Goal: Use online tool/utility: Utilize a website feature to perform a specific function

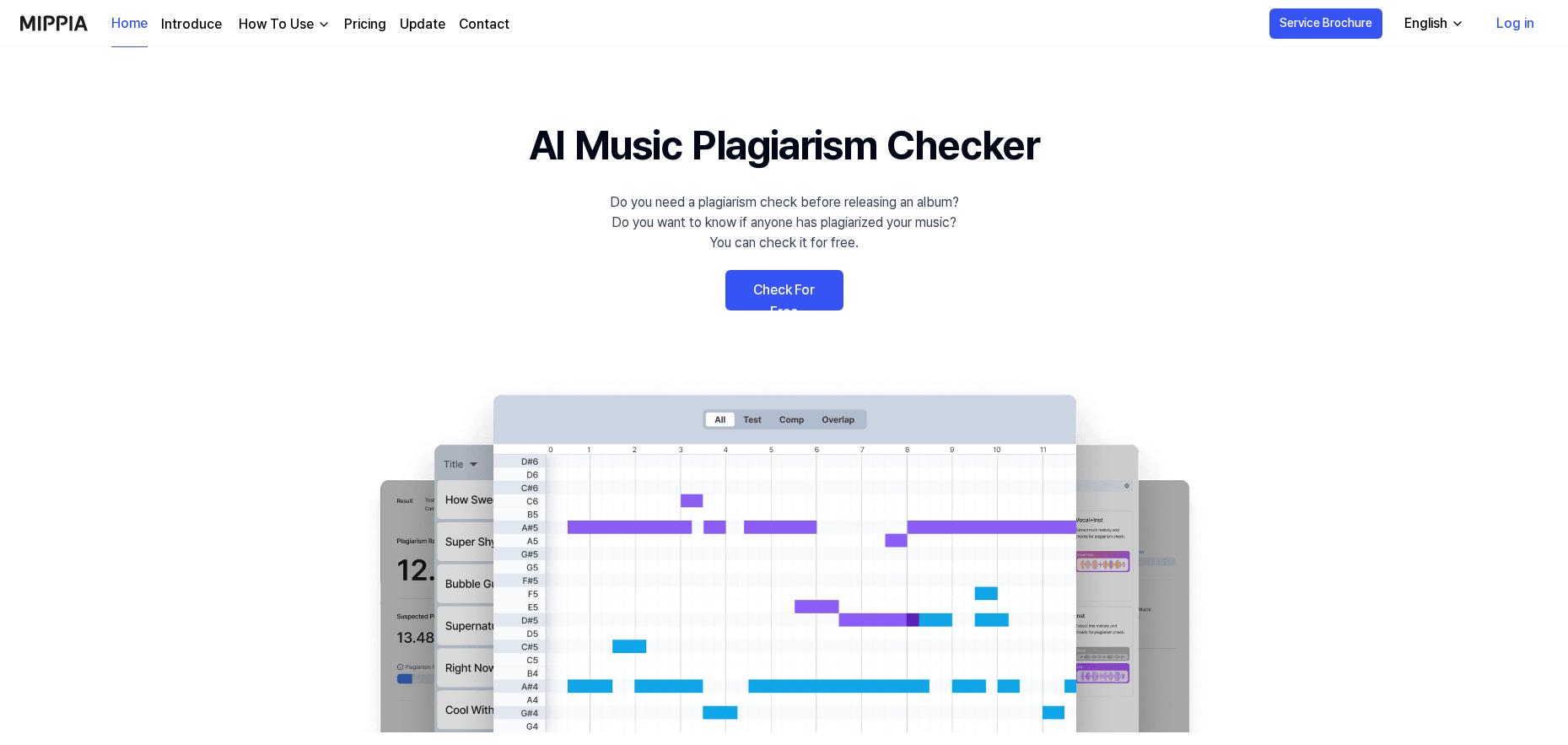
click at [774, 291] on link "Check For Free" at bounding box center [784, 290] width 118 height 41
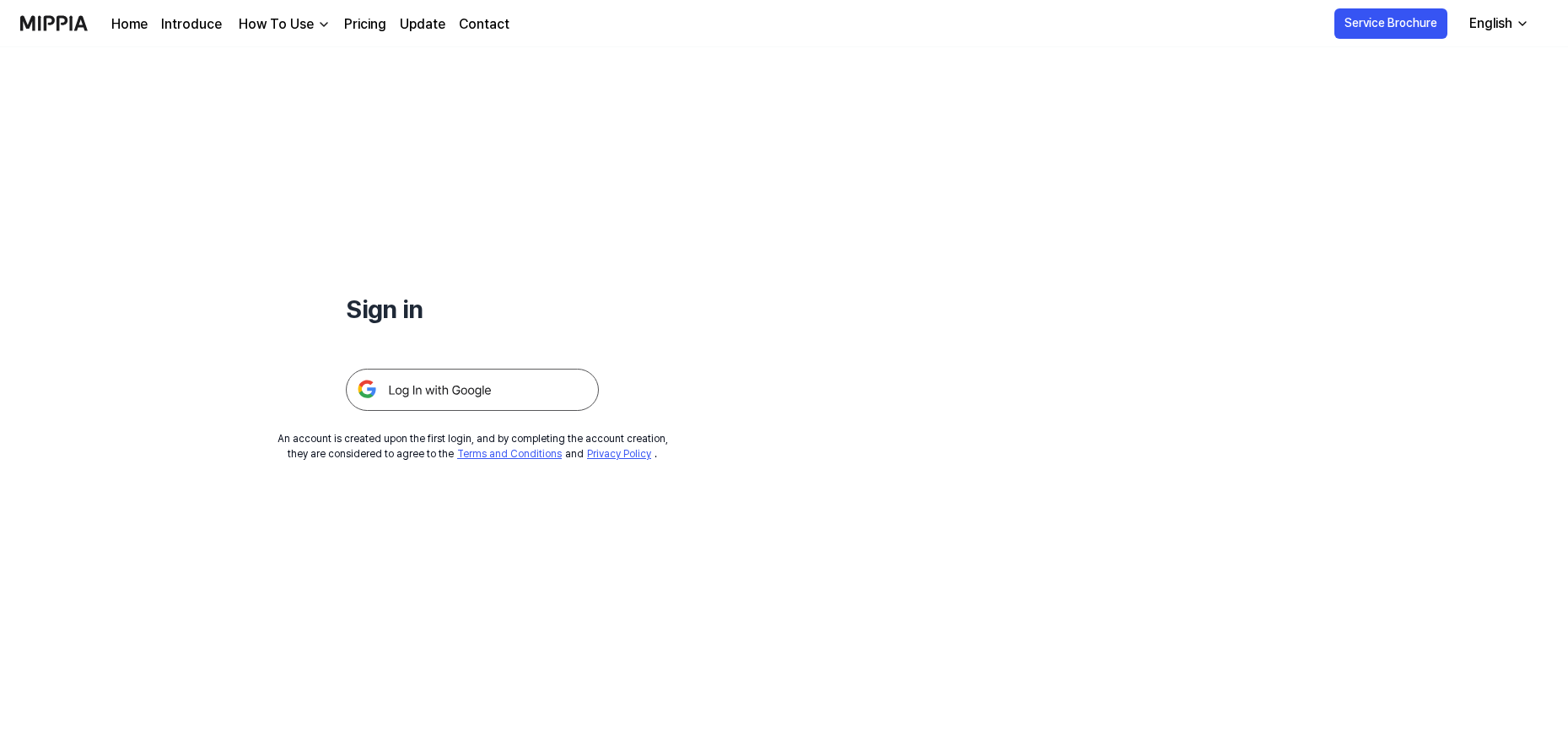
click at [449, 384] on img at bounding box center [473, 390] width 253 height 43
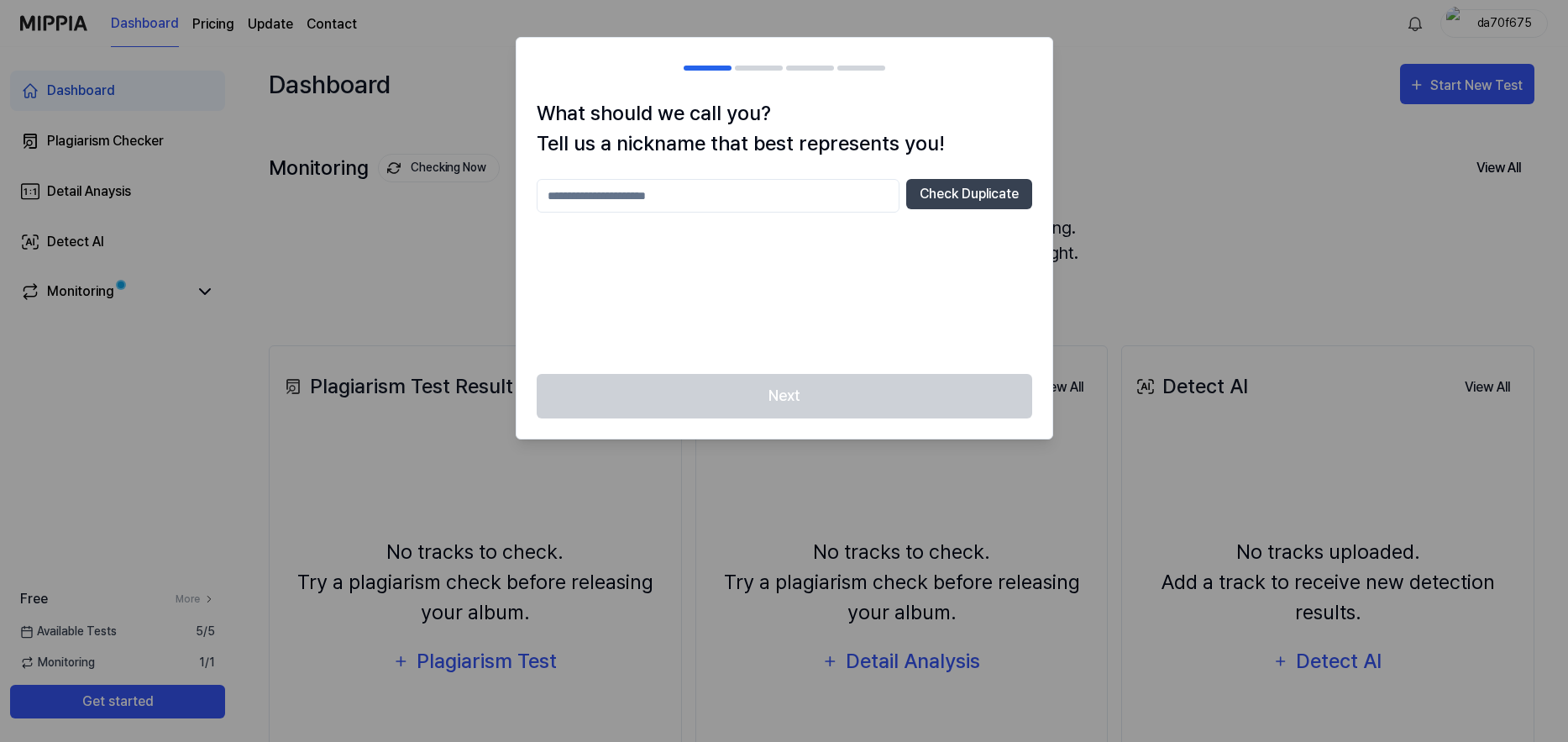
click at [676, 193] on input "text" at bounding box center [718, 196] width 363 height 34
type input "**********"
click at [970, 197] on button "Check Duplicate" at bounding box center [969, 194] width 126 height 30
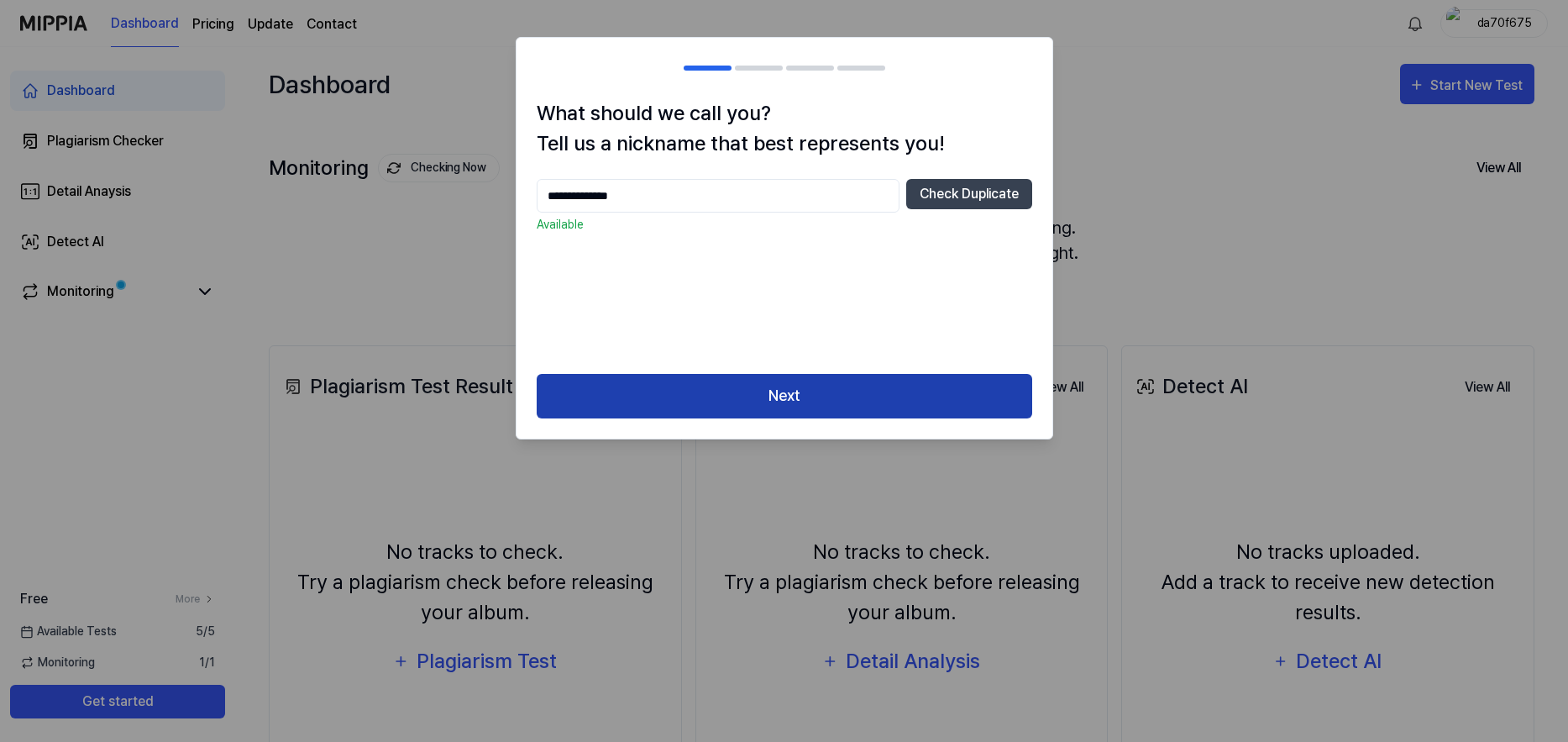
click at [786, 392] on button "Next" at bounding box center [784, 395] width 496 height 44
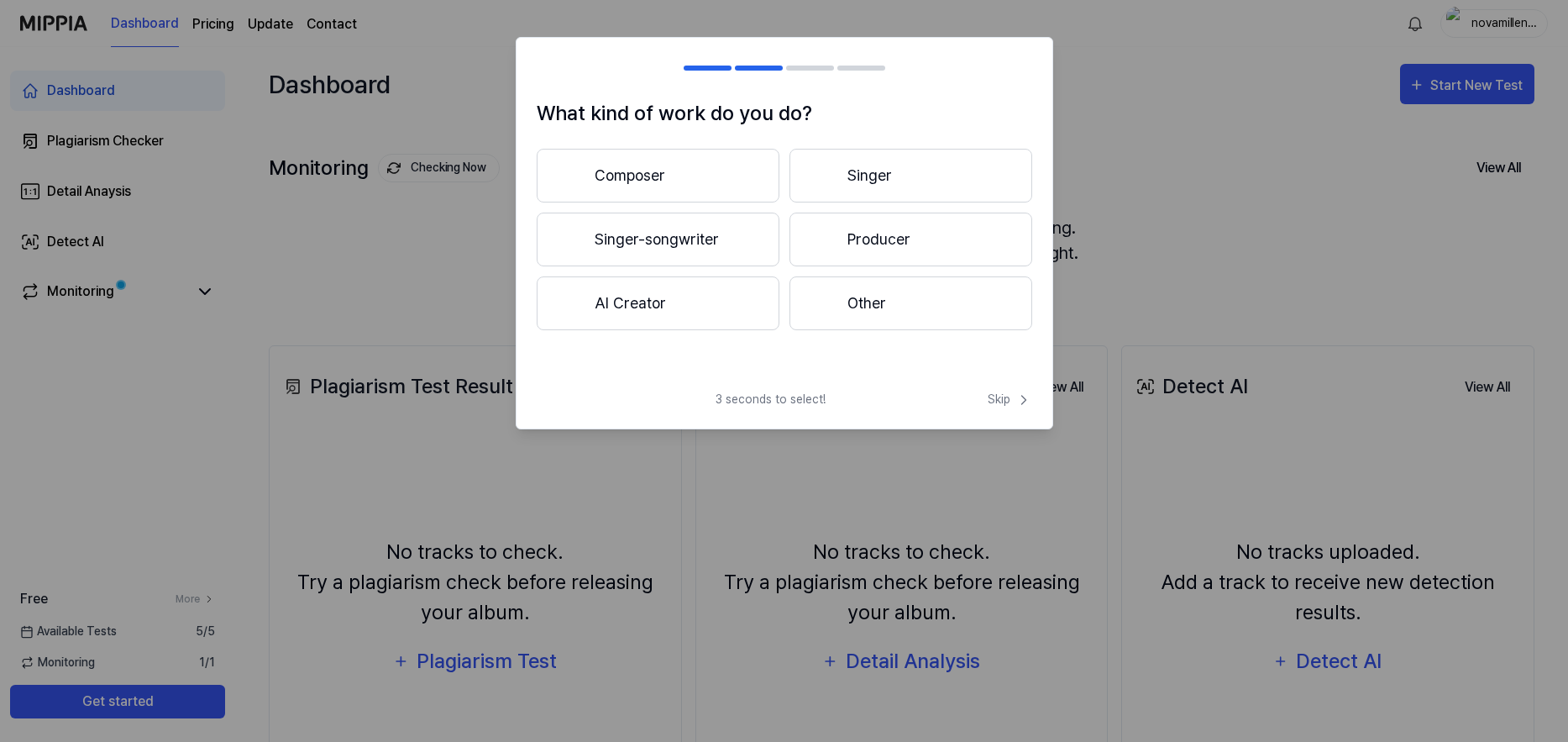
click at [661, 169] on button "Composer" at bounding box center [658, 175] width 243 height 54
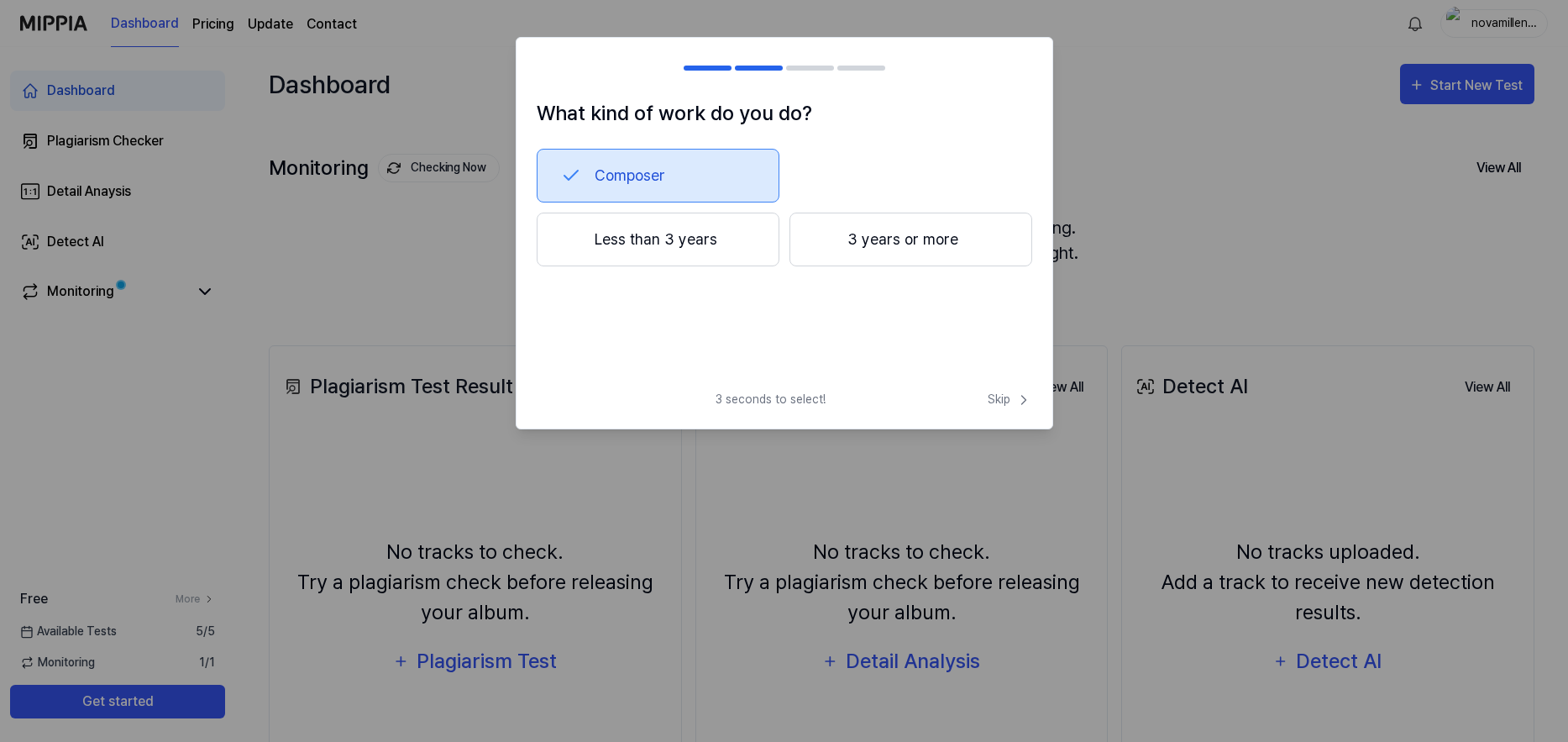
click at [875, 239] on button "3 years or more" at bounding box center [911, 239] width 243 height 54
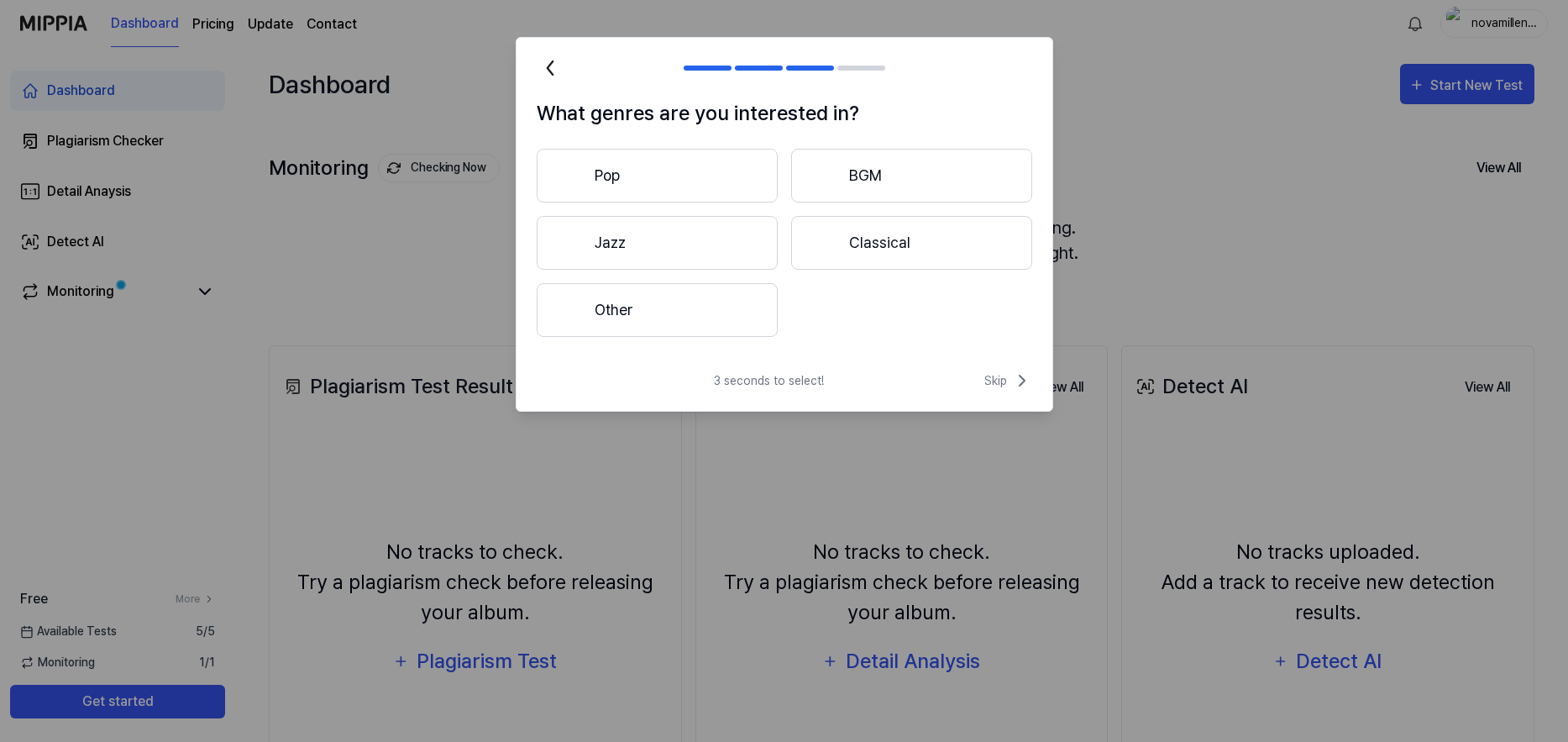
click at [640, 301] on button "Other" at bounding box center [657, 310] width 241 height 54
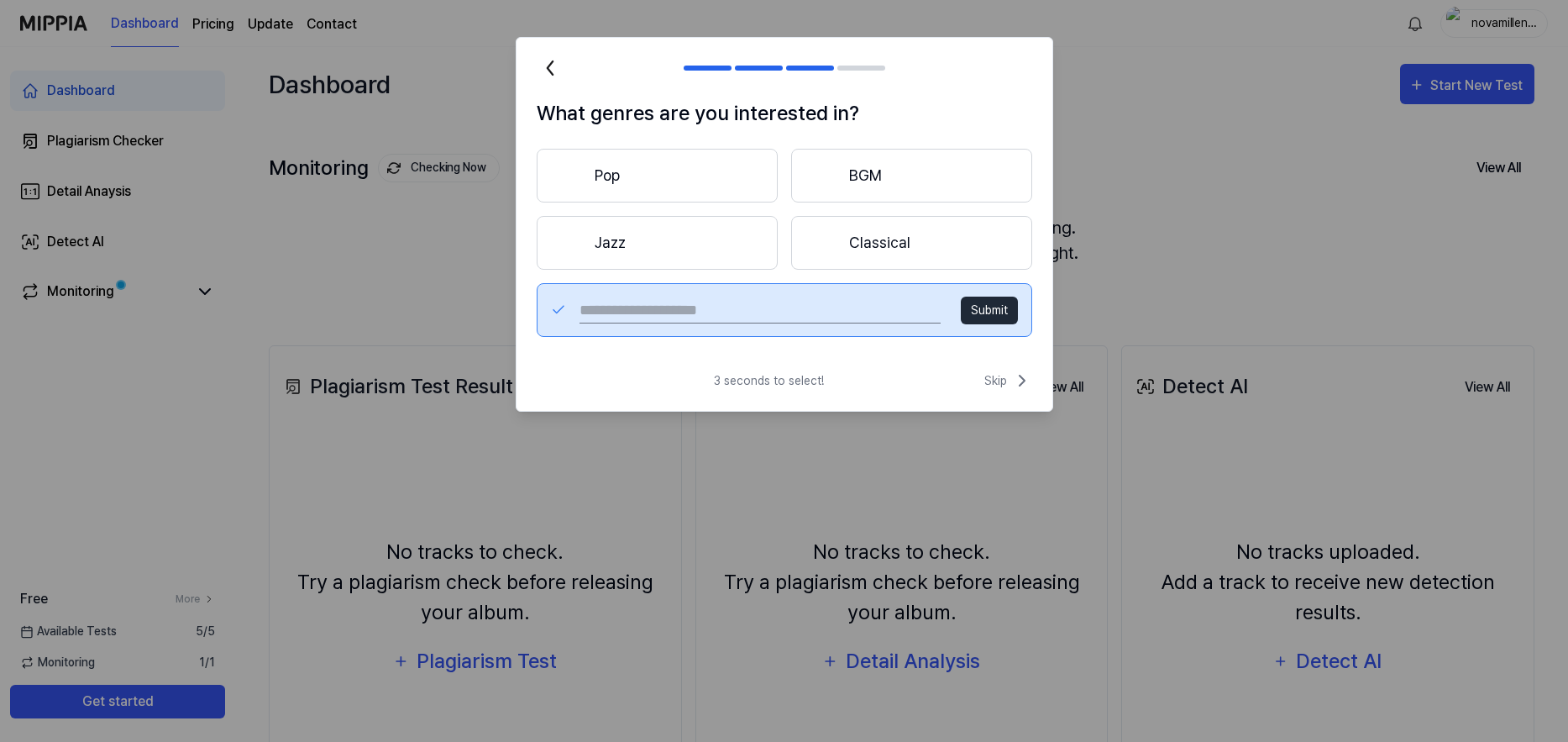
click at [656, 314] on input "text" at bounding box center [760, 310] width 360 height 27
type input "**********"
click at [988, 304] on button "Submit" at bounding box center [989, 310] width 57 height 27
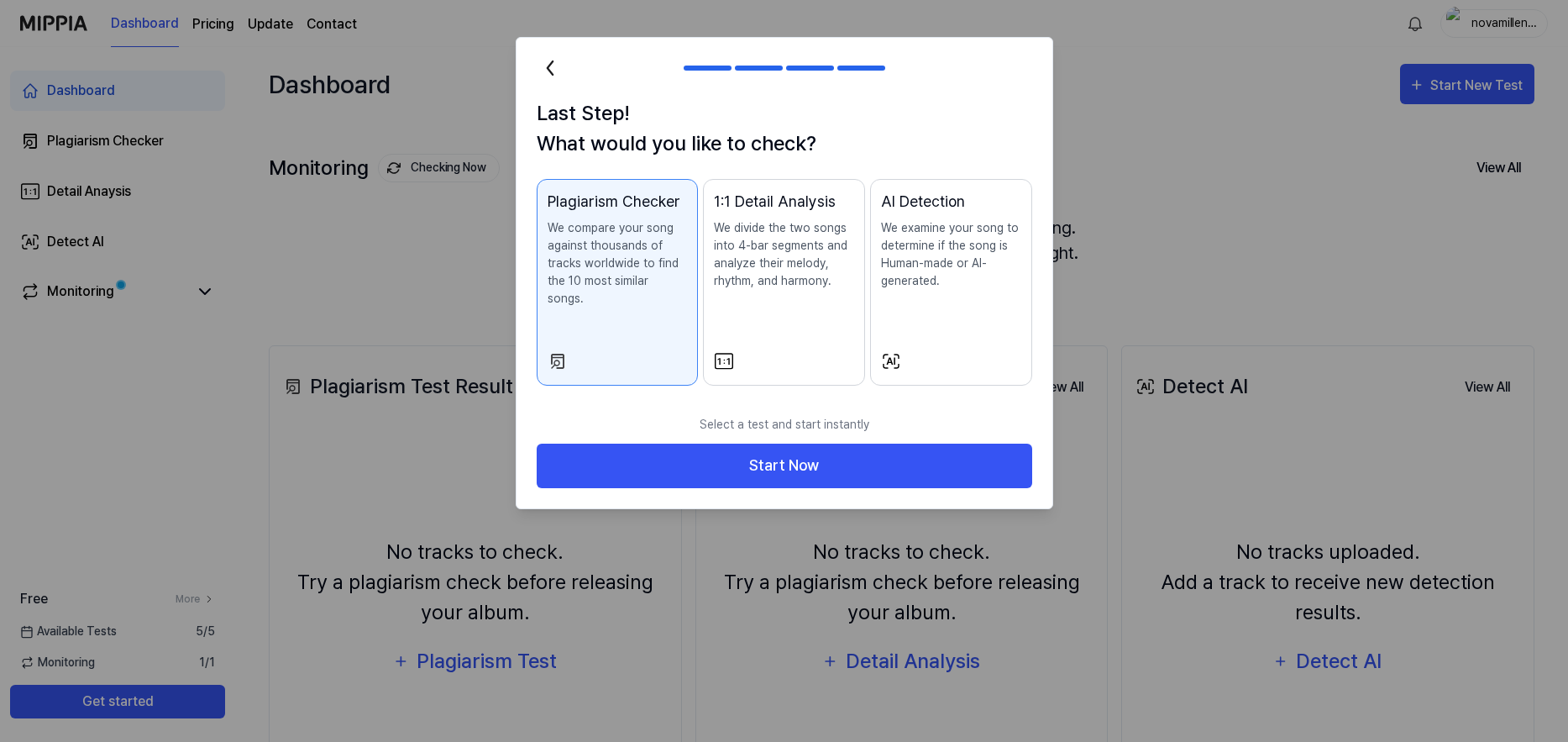
click at [617, 250] on p "We compare your song against thousands of tracks worldwide to find the 10 most …" at bounding box center [617, 264] width 140 height 89
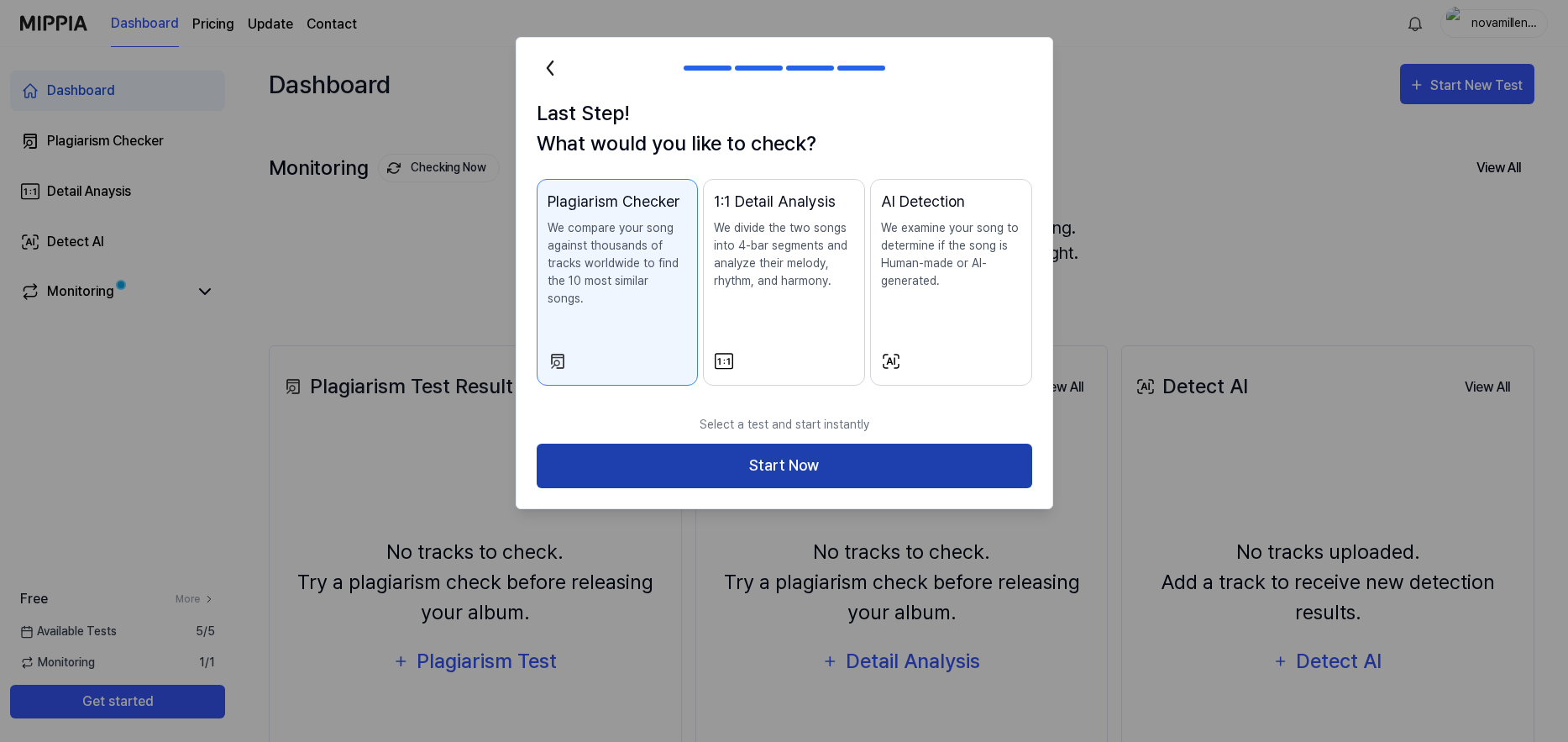
click at [770, 449] on button "Start Now" at bounding box center [784, 465] width 496 height 44
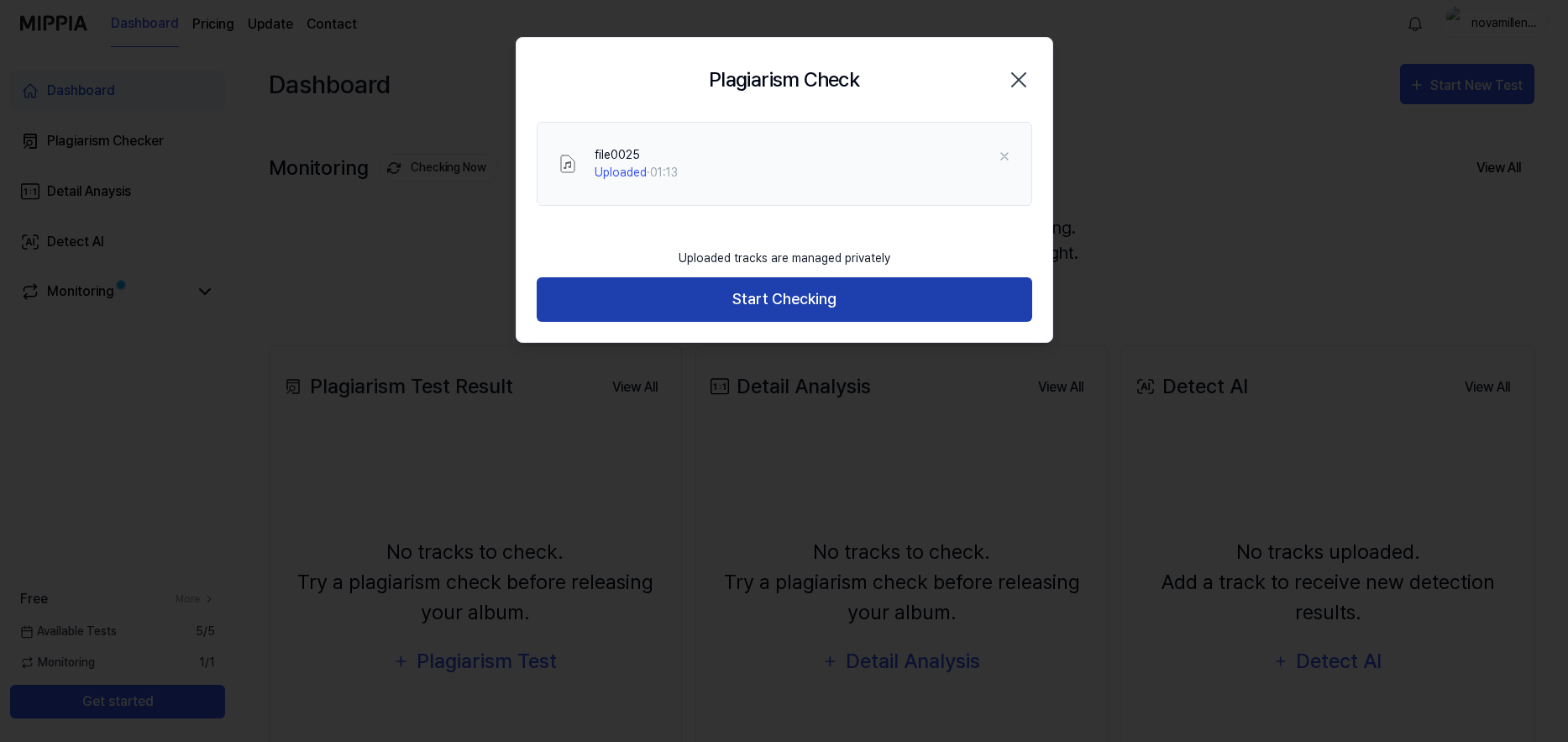
click at [770, 290] on button "Start Checking" at bounding box center [784, 299] width 496 height 44
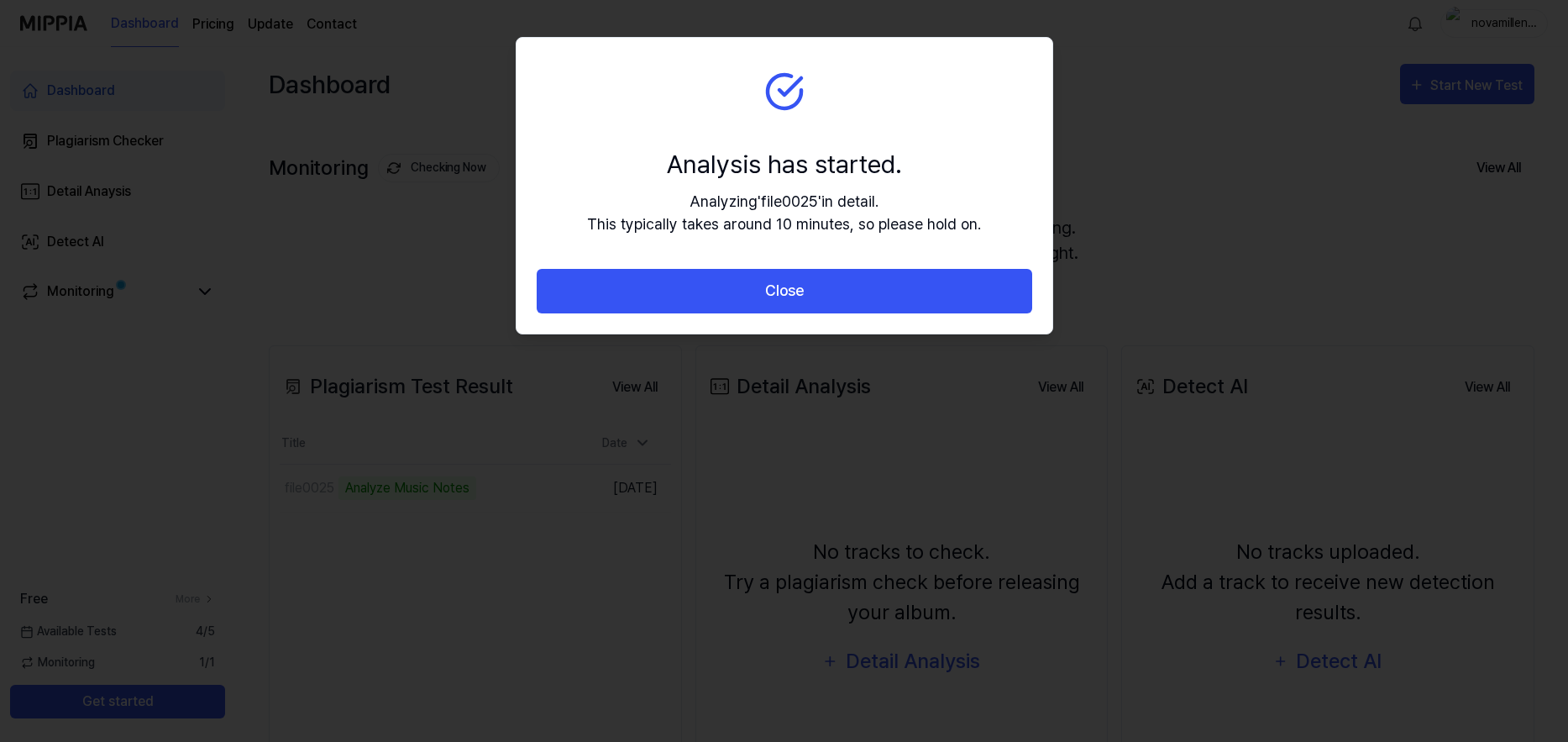
drag, startPoint x: 813, startPoint y: 46, endPoint x: 780, endPoint y: 110, distance: 72.0
click at [780, 110] on section "Analysis has started. Analyzing ' file0025 ' in detail. This typically takes ar…" at bounding box center [784, 153] width 536 height 231
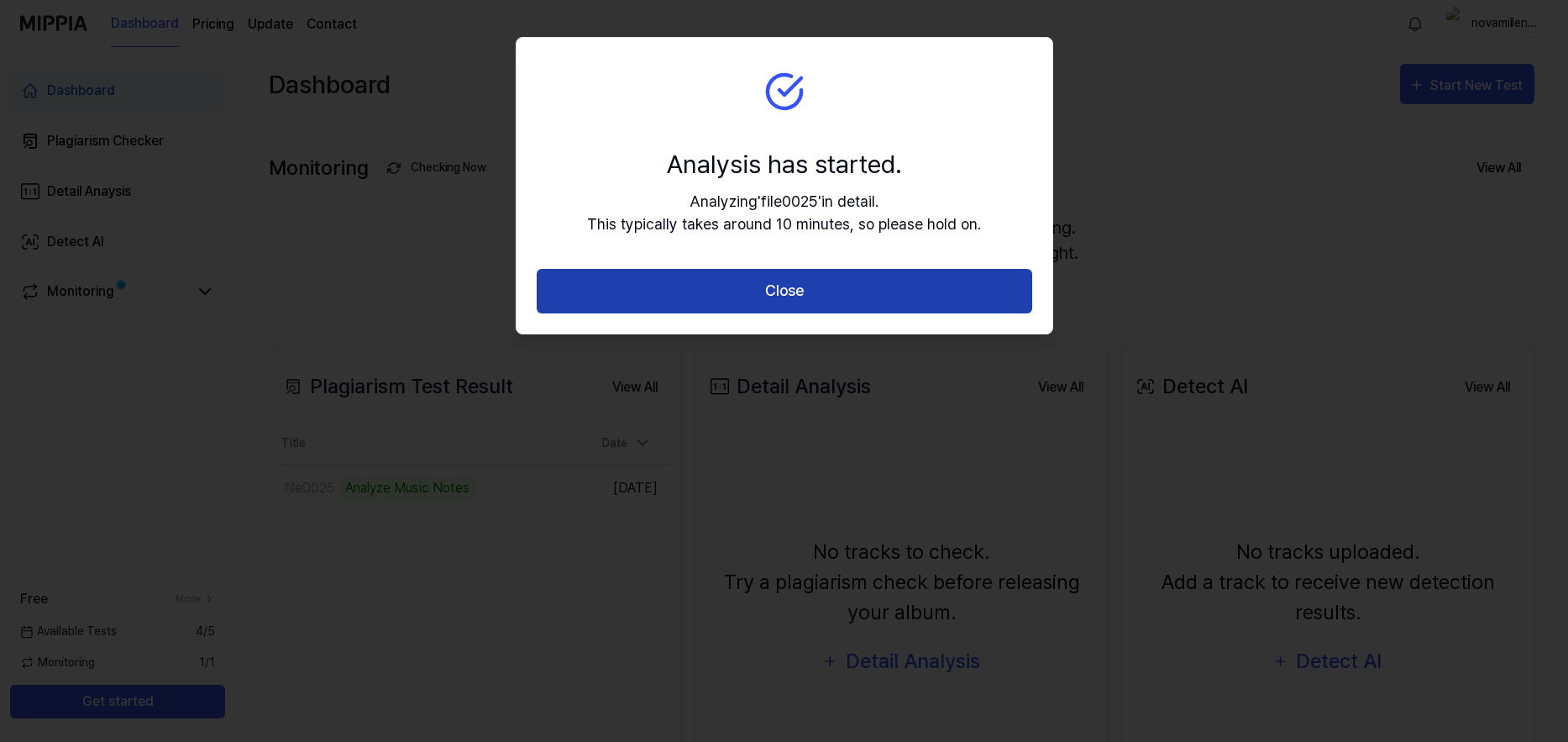
click at [796, 289] on button "Close" at bounding box center [784, 291] width 496 height 44
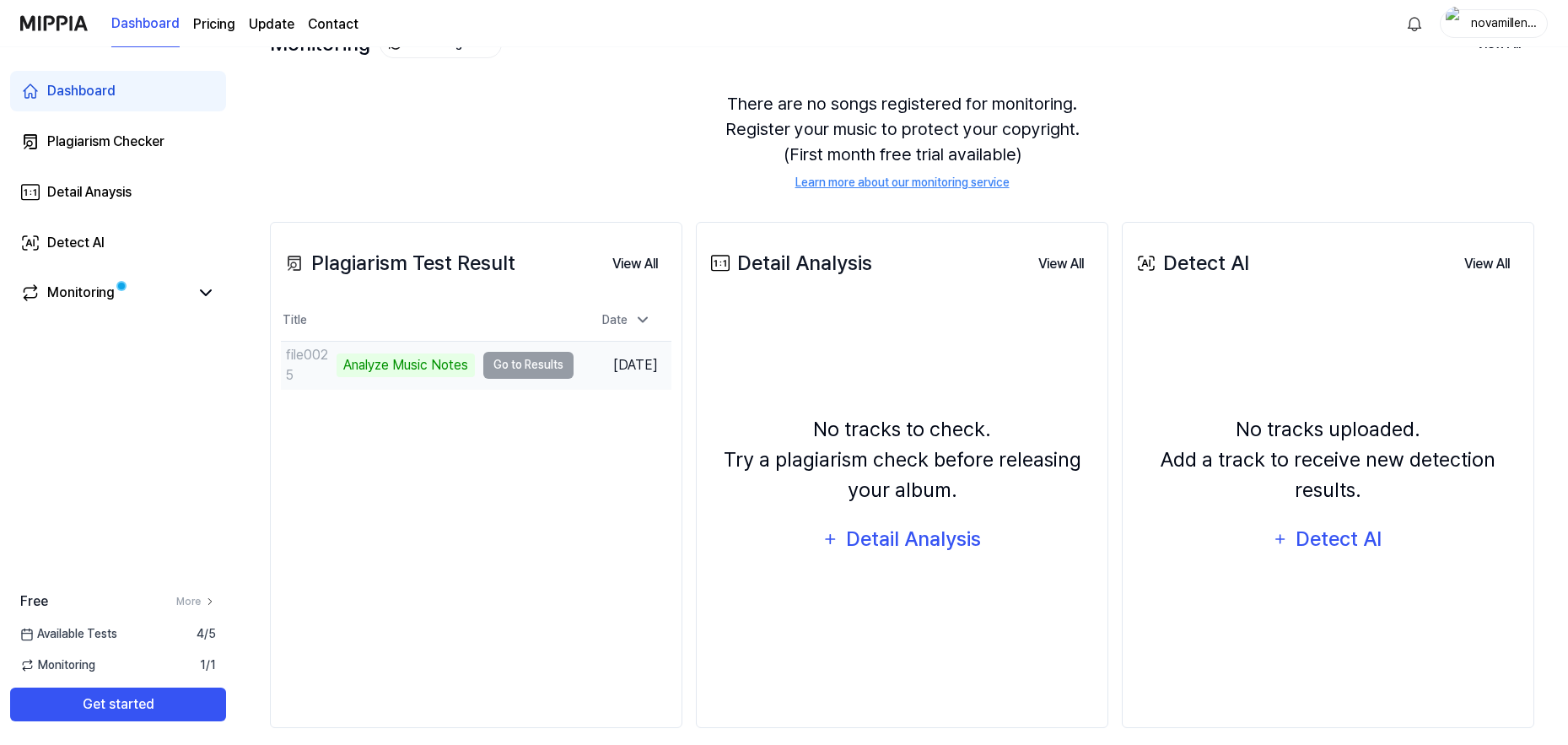
scroll to position [142, 0]
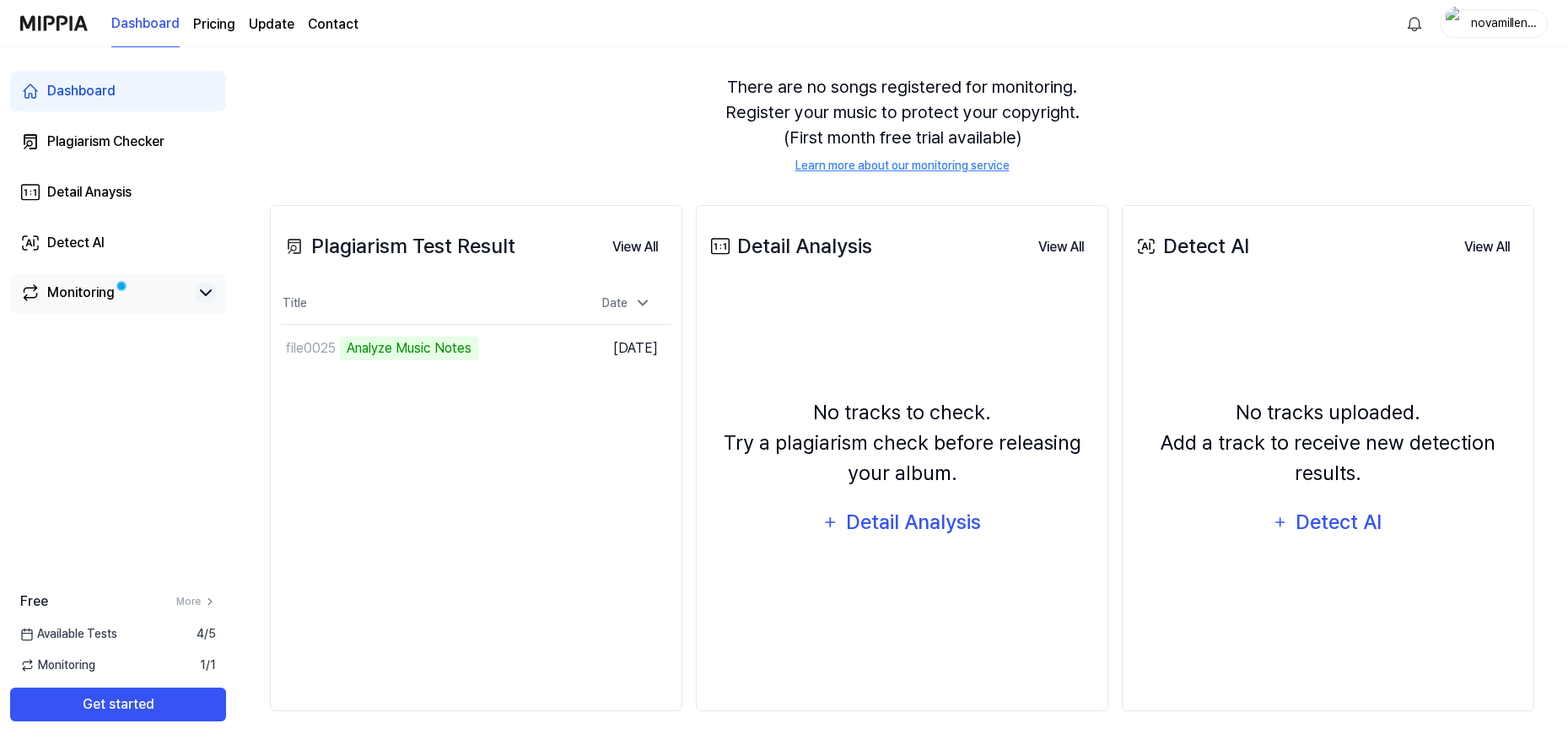
click at [201, 294] on icon at bounding box center [205, 292] width 20 height 20
click at [511, 351] on td "file0025 Analyze Music Notes Go to Results" at bounding box center [427, 349] width 293 height 47
click at [516, 345] on td "file0025 Analyze Music Notes Go to Results" at bounding box center [427, 349] width 293 height 47
click at [510, 349] on td "file0025 Analyze Music Notes Go to Results" at bounding box center [427, 349] width 293 height 47
click at [399, 345] on div "Analyze Music Notes" at bounding box center [405, 348] width 138 height 24
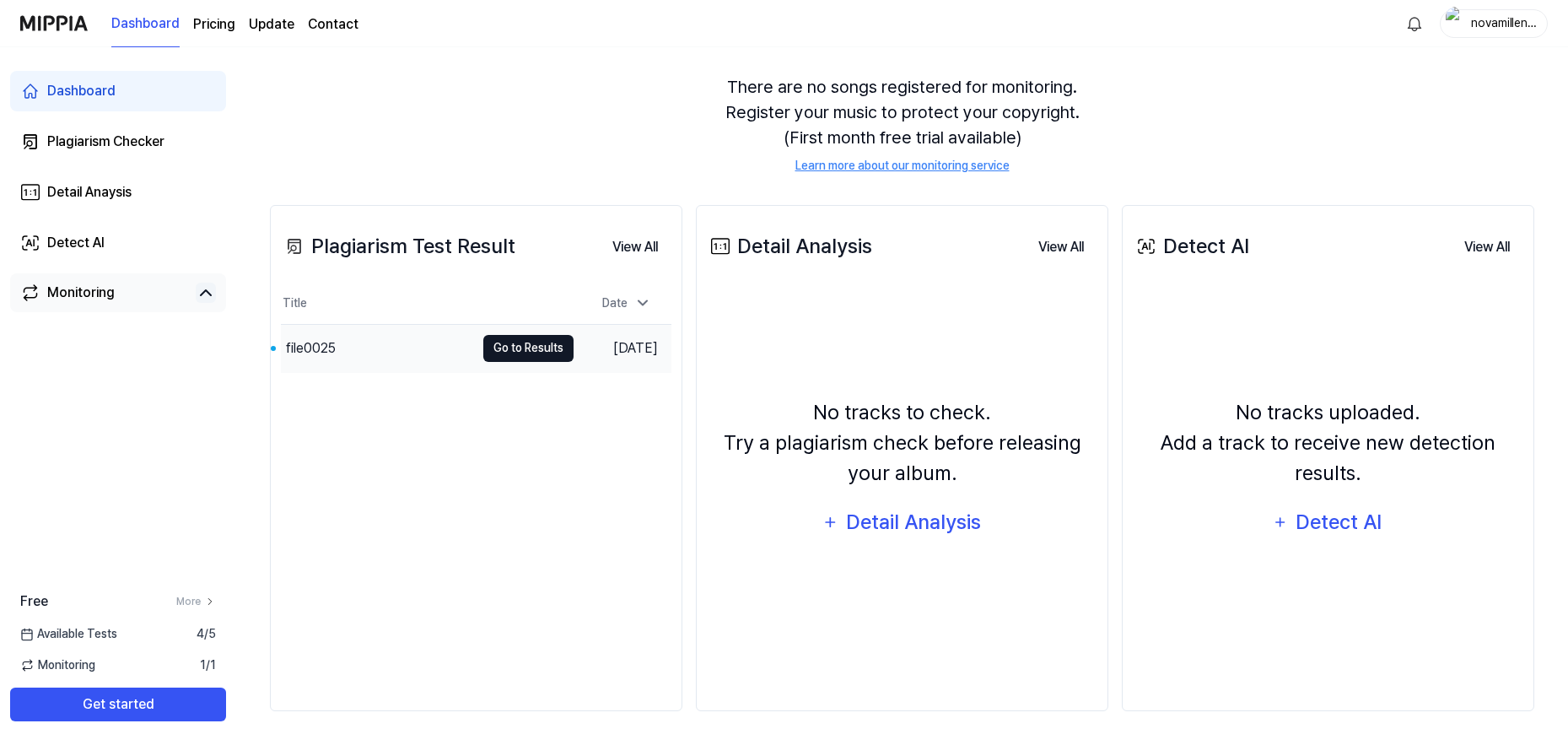
click at [522, 351] on button "Go to Results" at bounding box center [527, 348] width 90 height 27
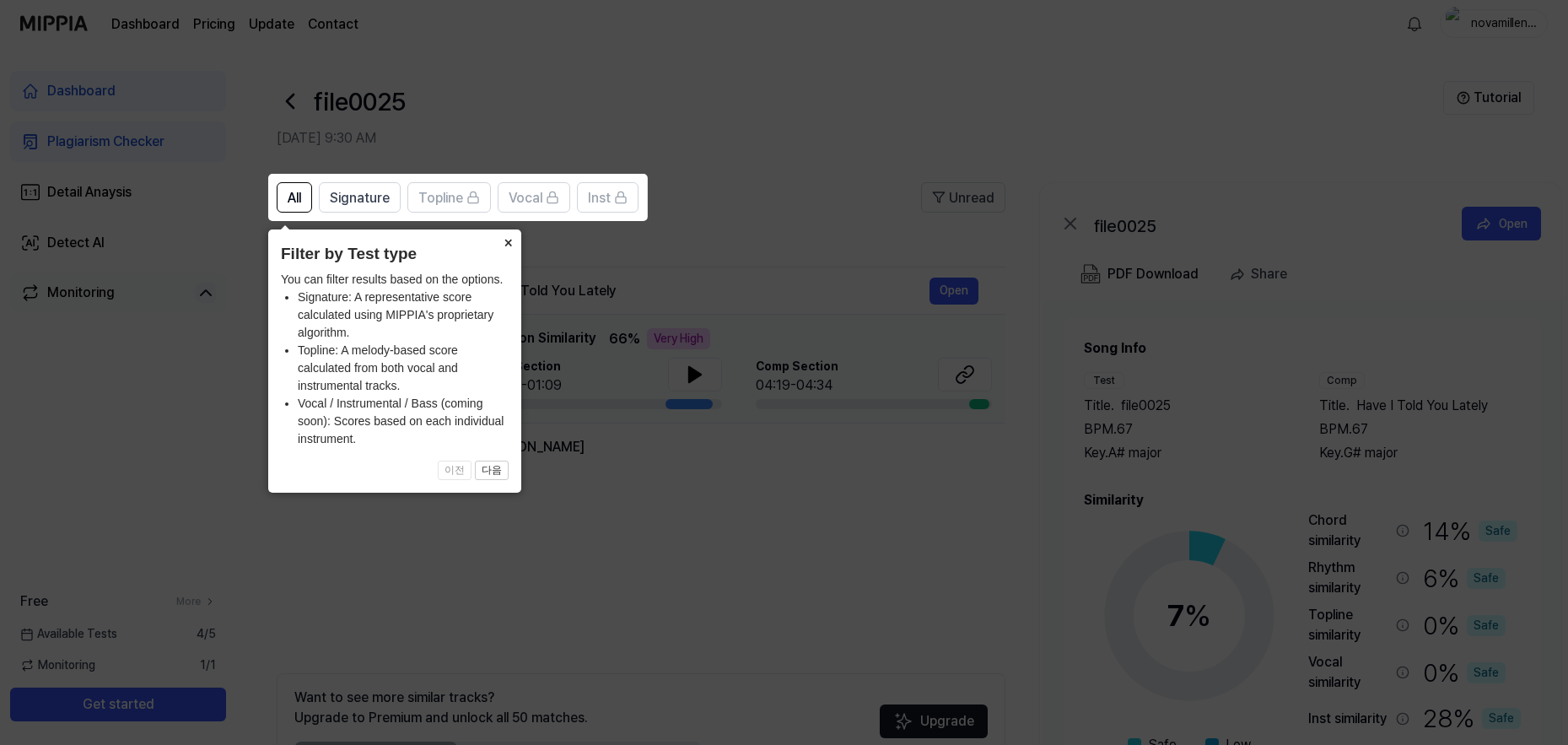
click at [506, 239] on button "×" at bounding box center [508, 241] width 27 height 24
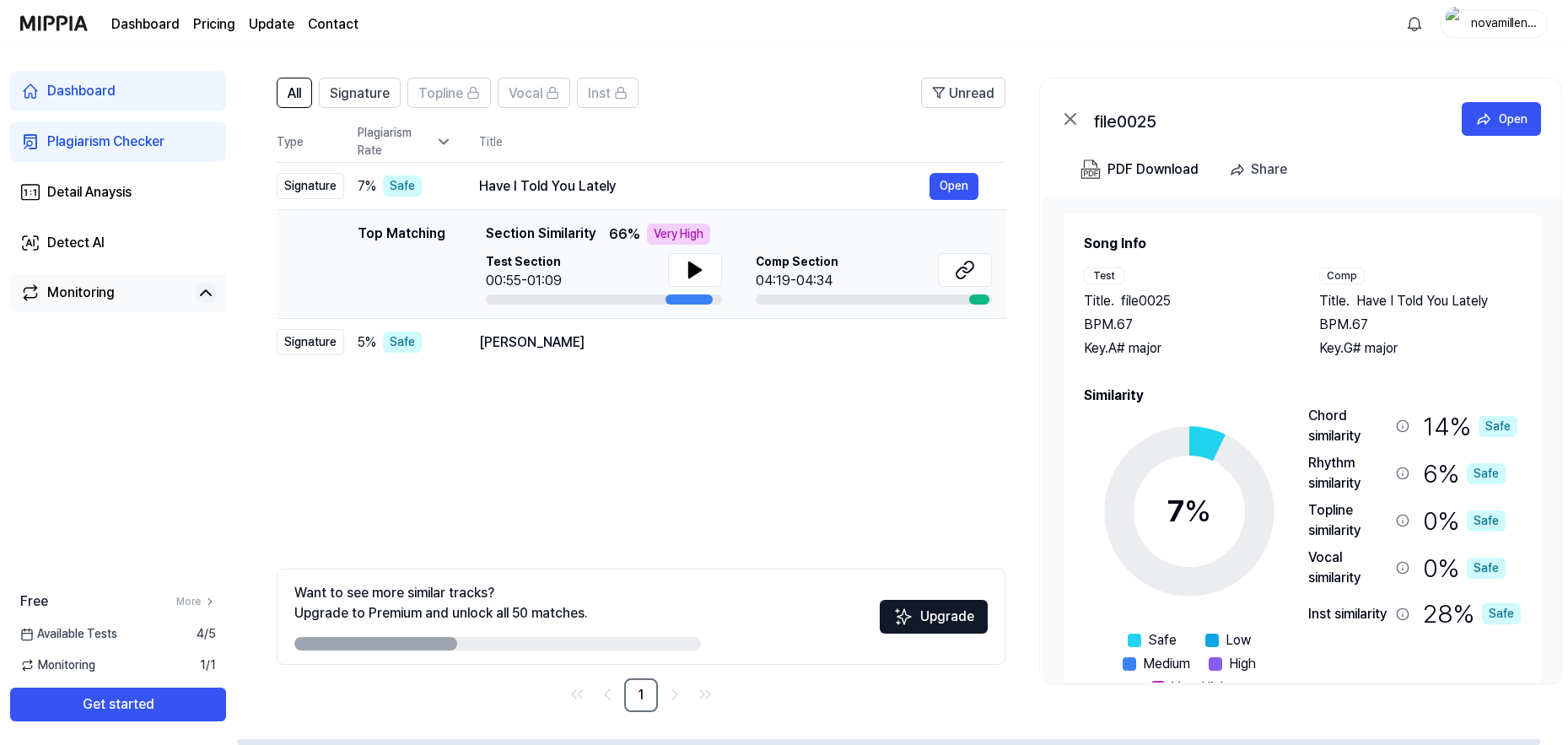
scroll to position [106, 0]
click at [689, 266] on icon at bounding box center [695, 269] width 11 height 15
click at [978, 298] on div at bounding box center [978, 299] width 20 height 10
click at [961, 272] on icon at bounding box center [963, 269] width 20 height 20
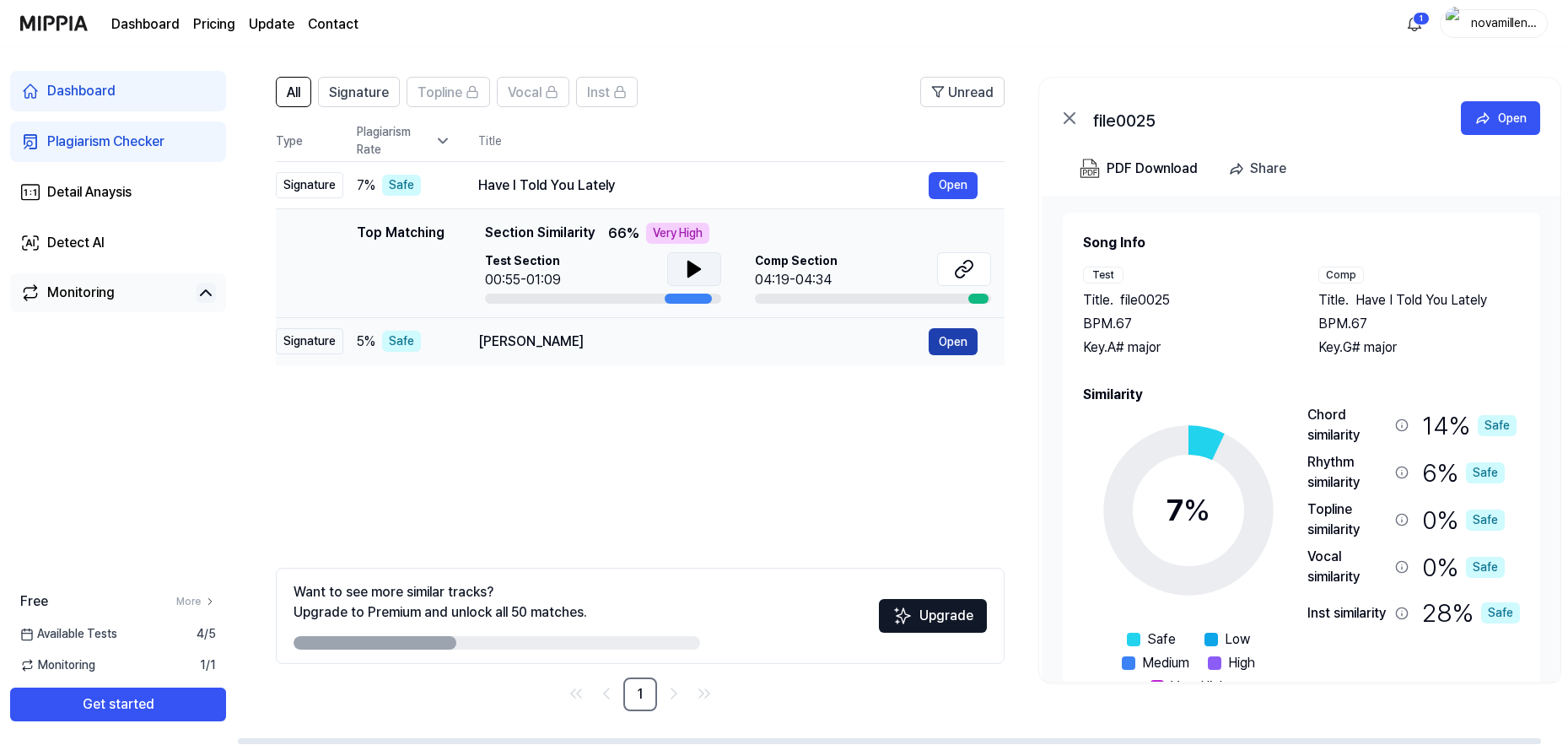
click at [948, 338] on button "Open" at bounding box center [954, 341] width 49 height 27
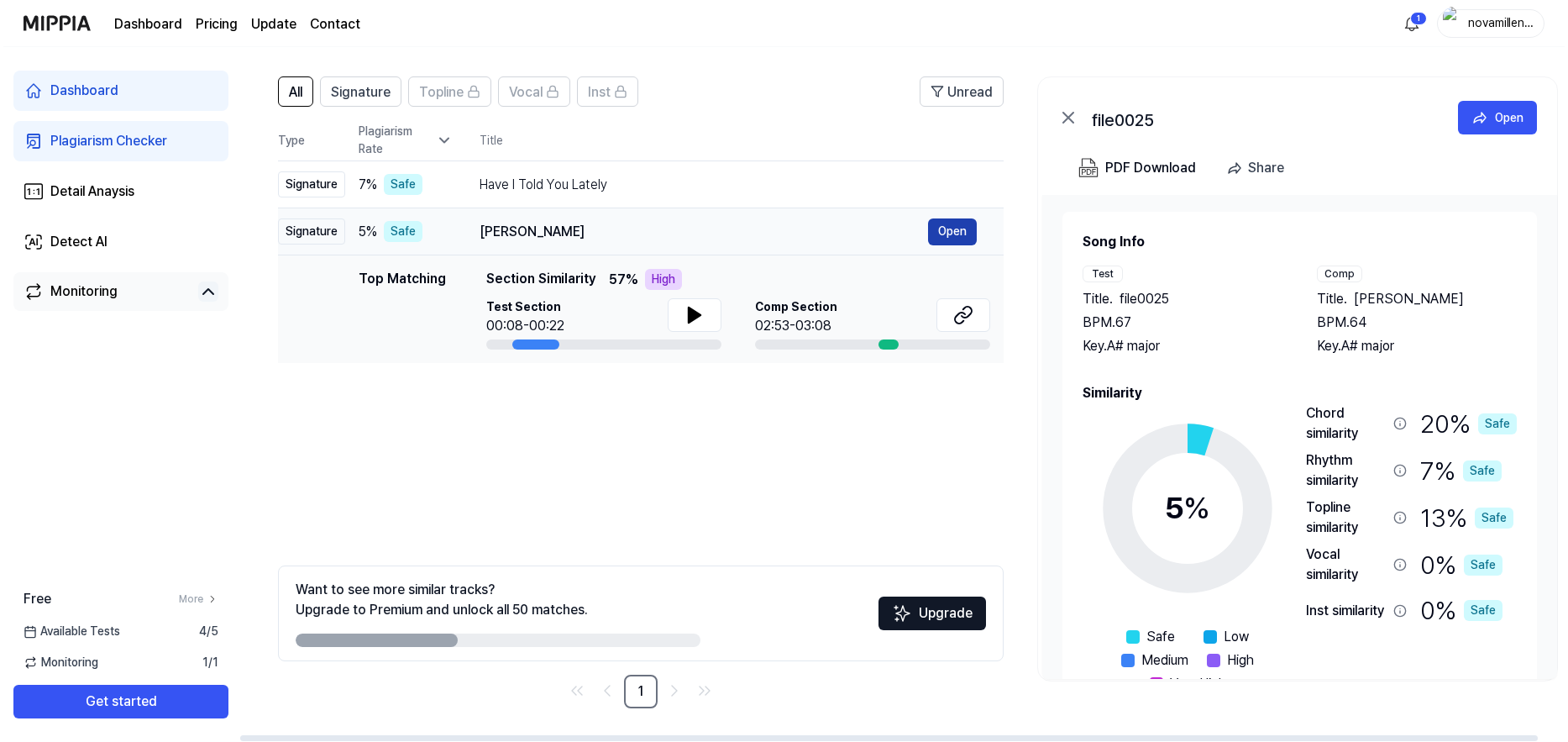
scroll to position [0, 0]
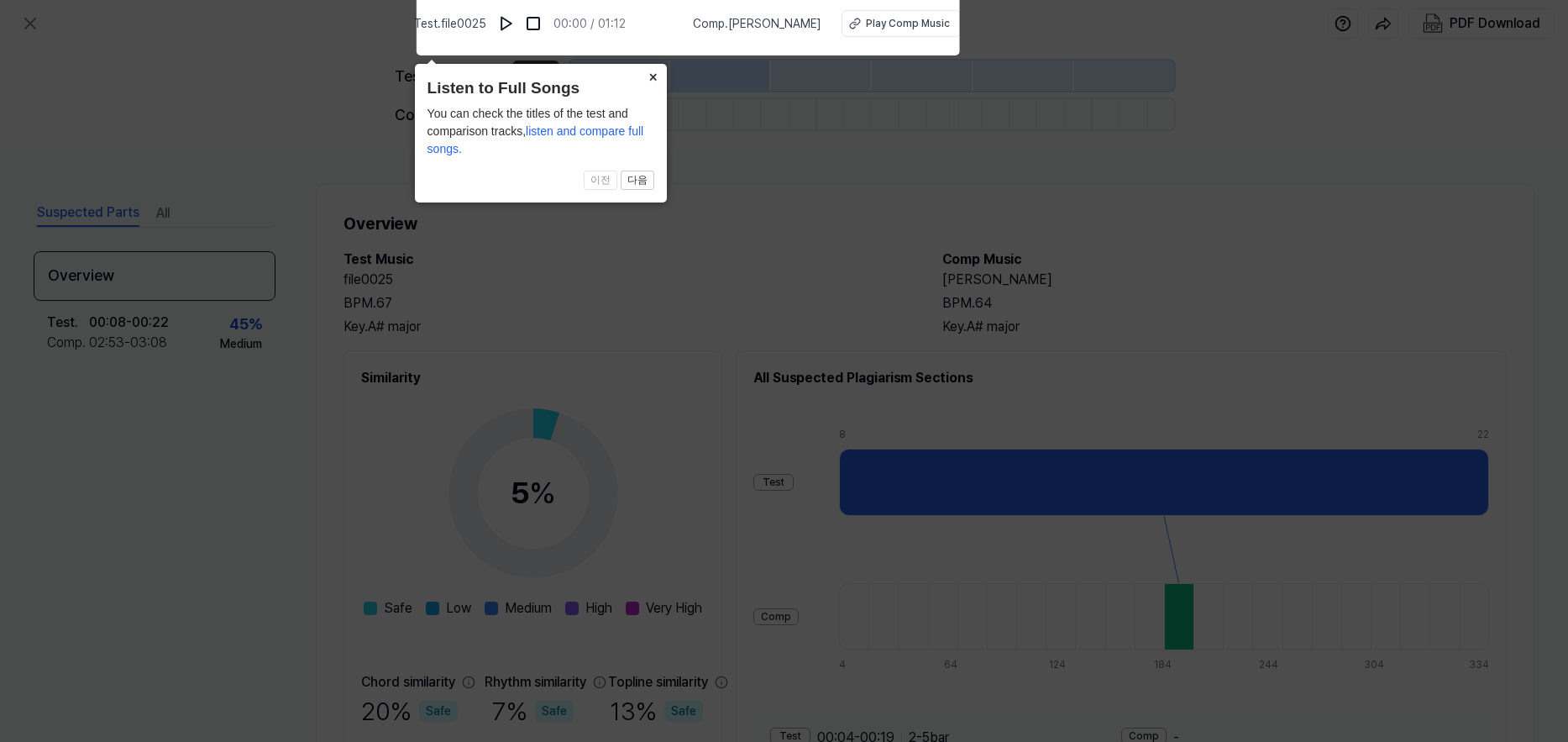
click at [653, 74] on button "×" at bounding box center [653, 75] width 27 height 24
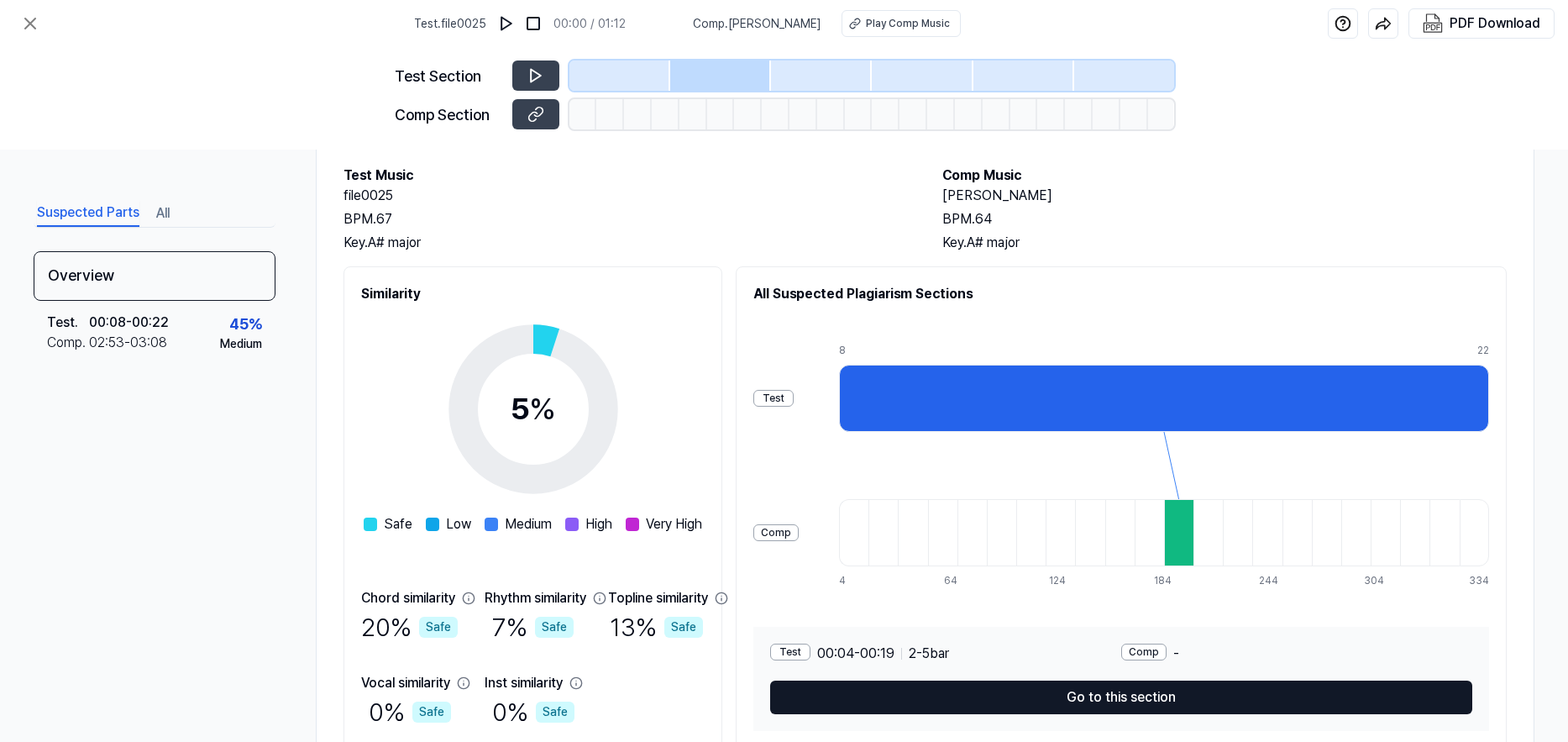
scroll to position [153, 0]
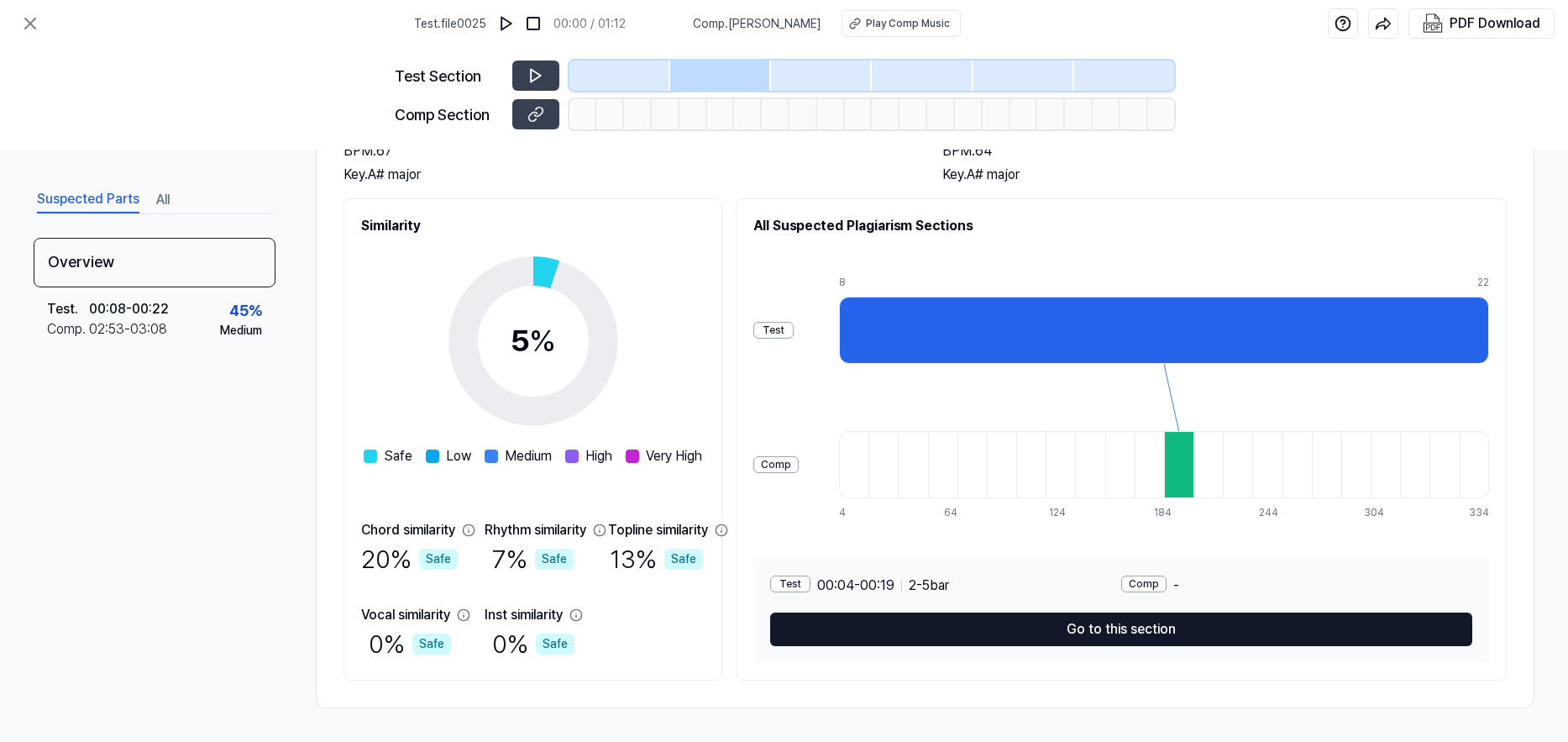
click at [1144, 628] on button "Go to this section" at bounding box center [1121, 630] width 702 height 34
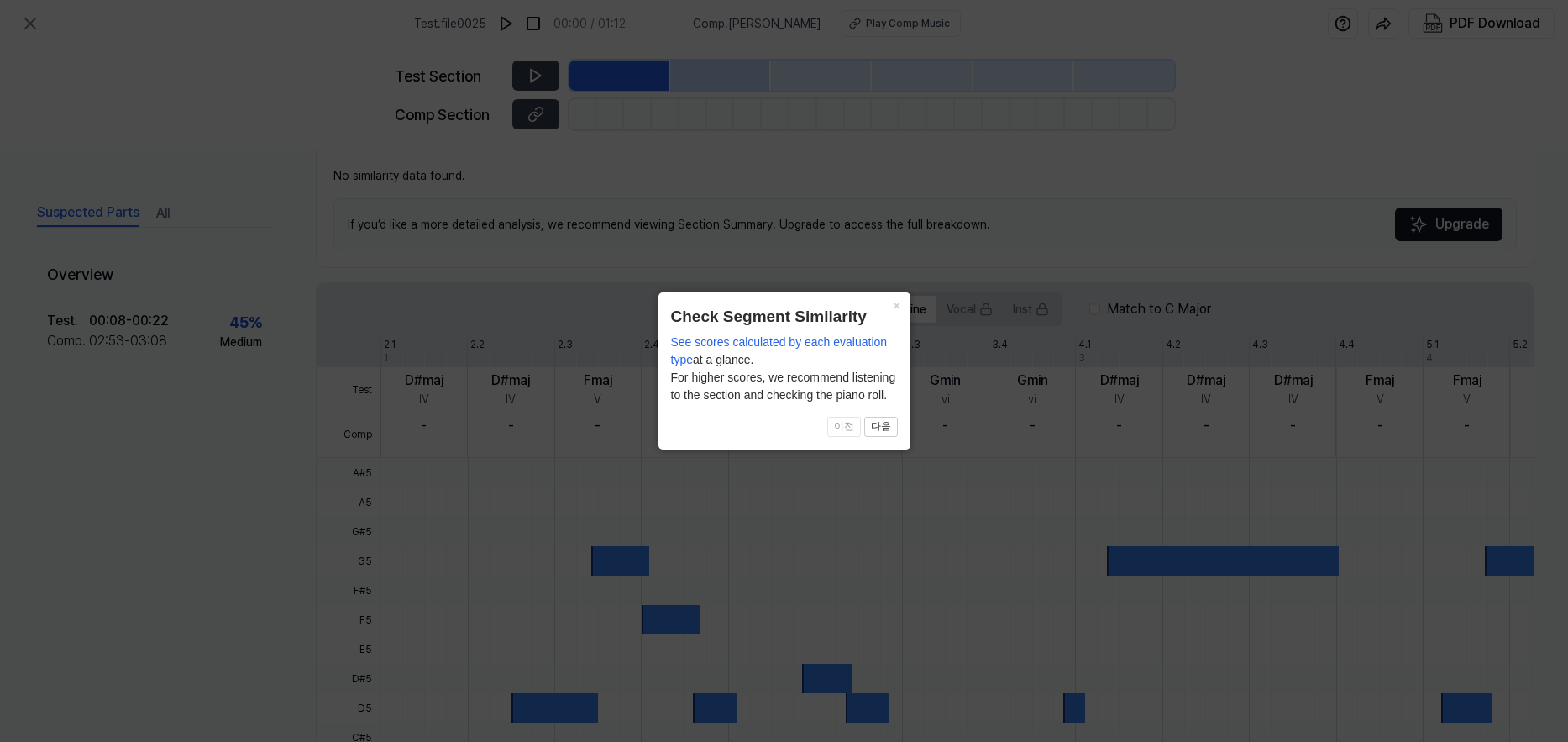
scroll to position [373, 0]
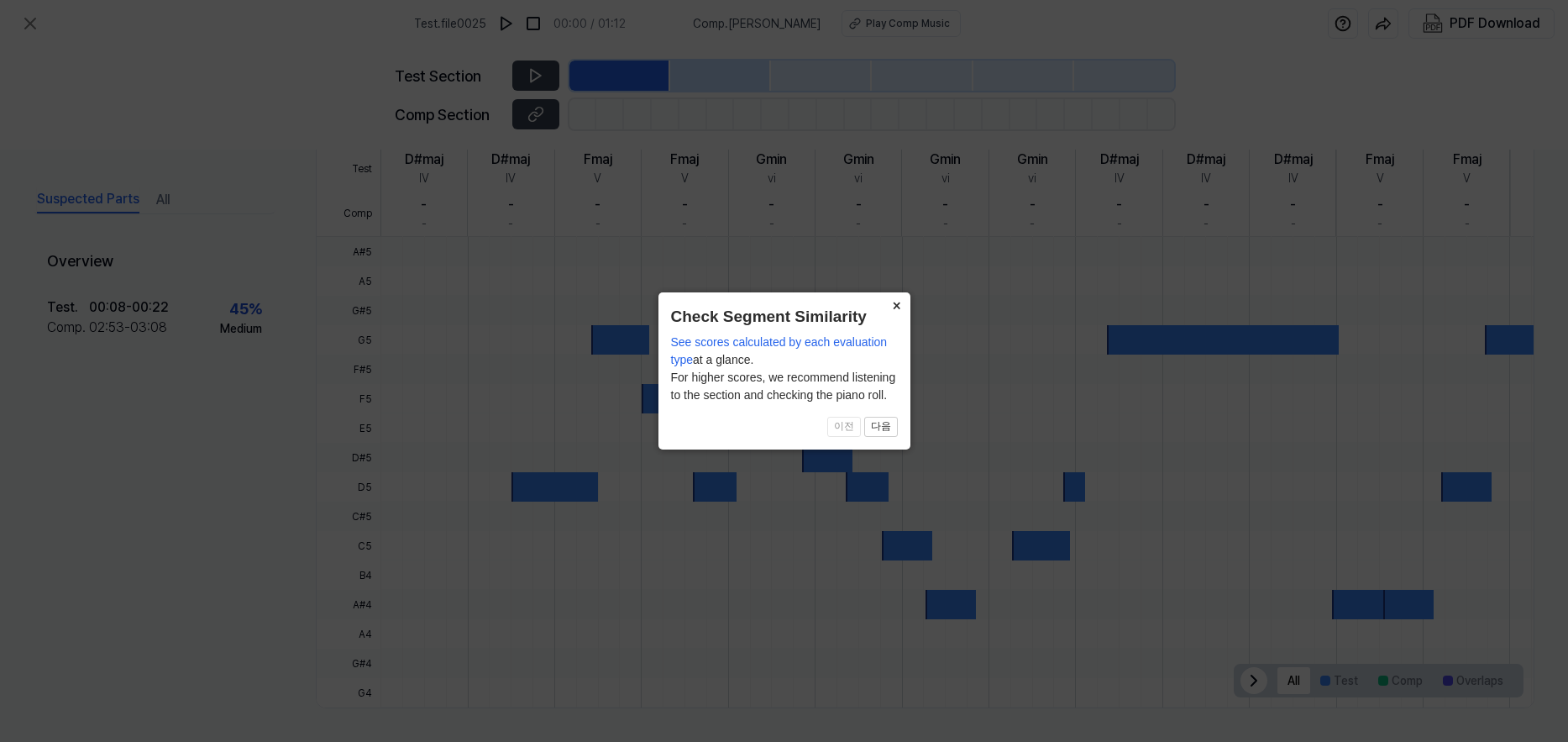
click at [895, 301] on button "×" at bounding box center [897, 304] width 27 height 24
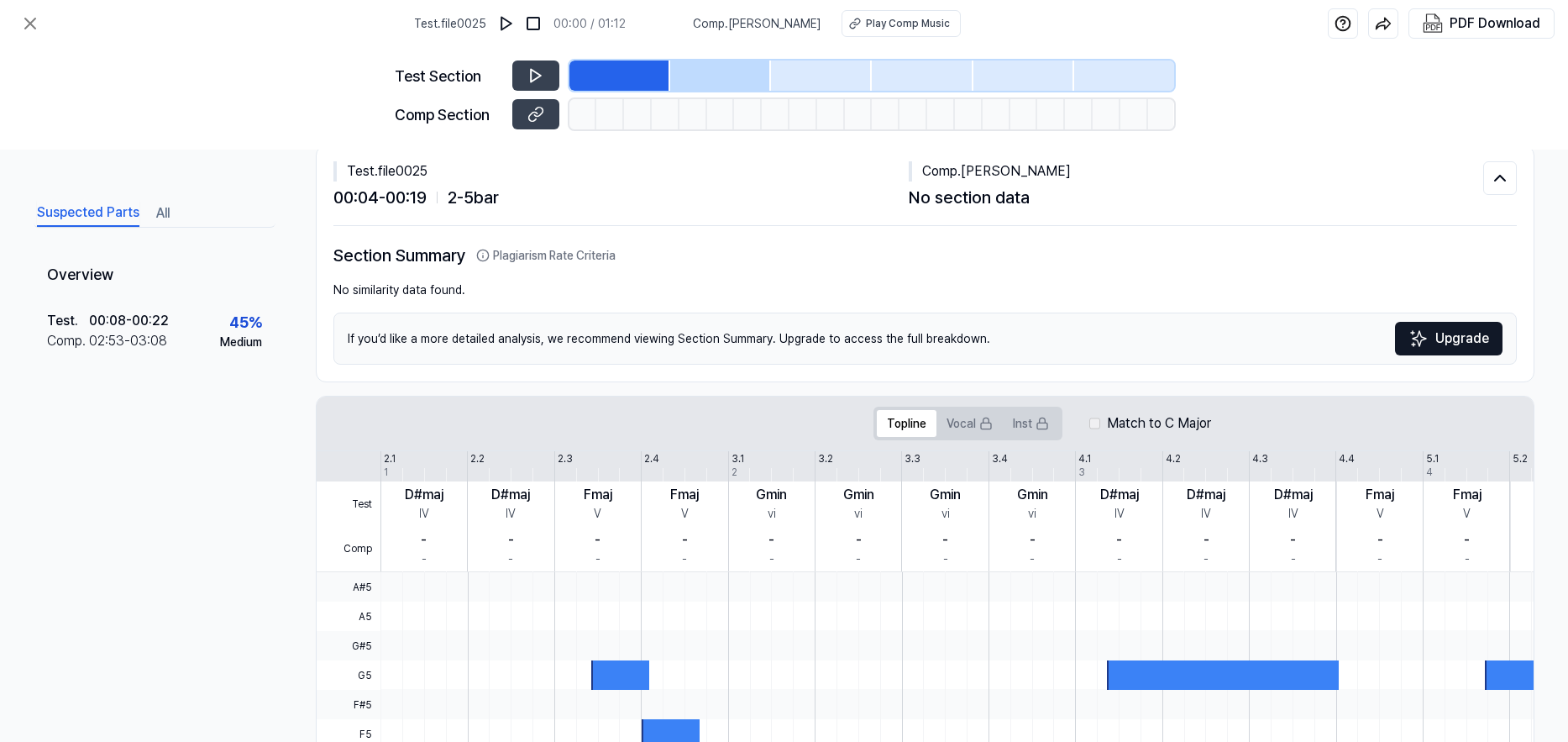
scroll to position [37, 0]
click at [532, 73] on icon at bounding box center [536, 75] width 17 height 17
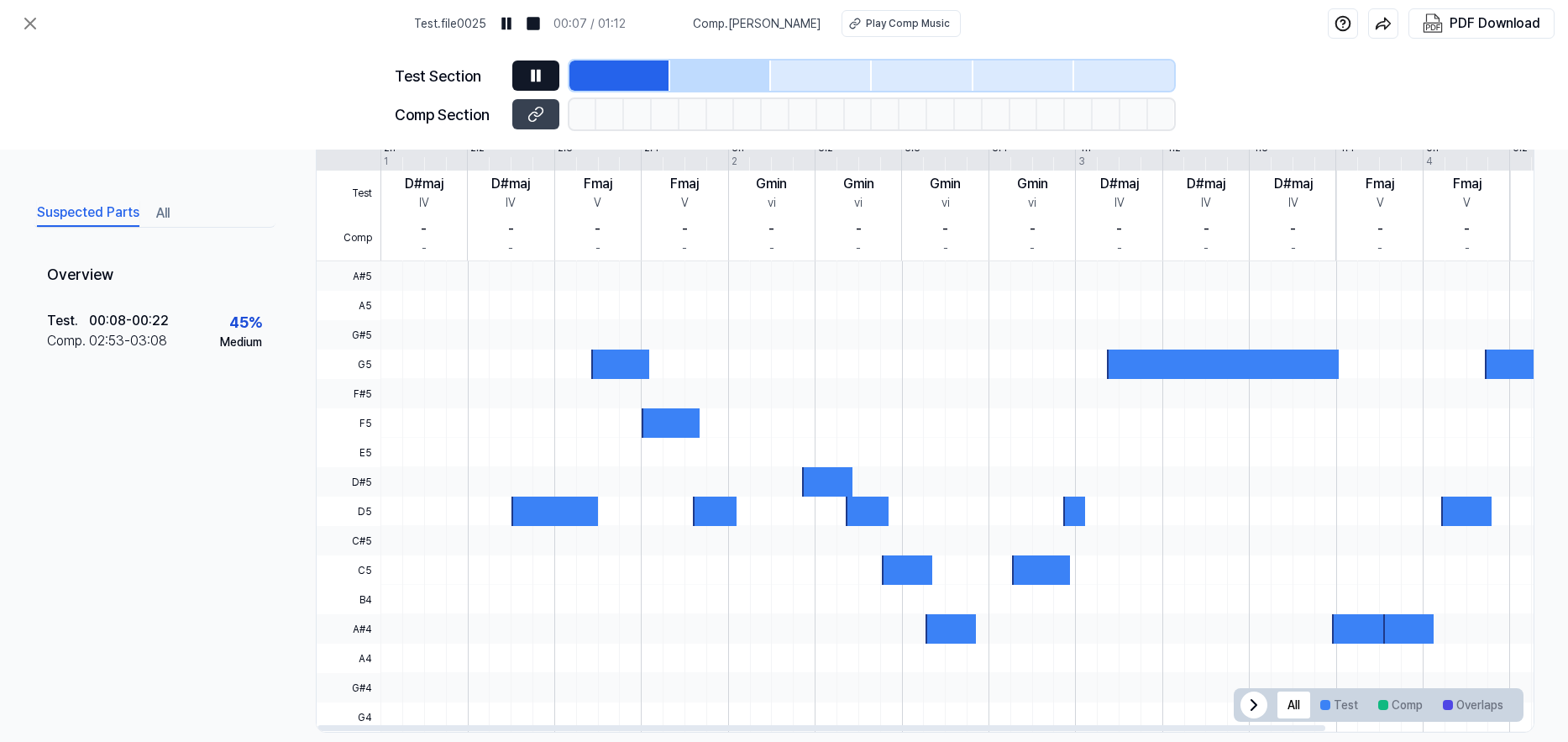
scroll to position [373, 0]
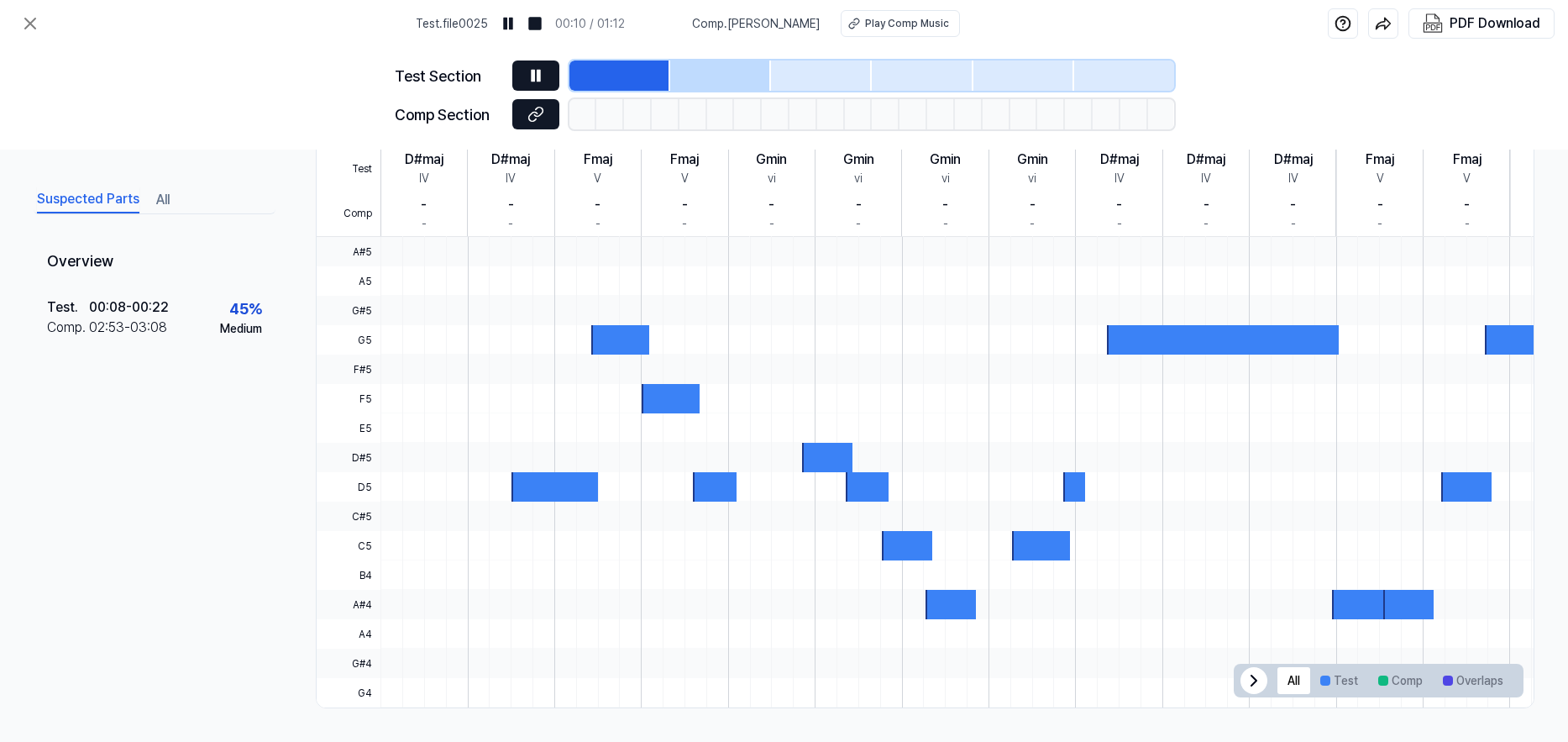
click at [537, 114] on icon at bounding box center [536, 114] width 17 height 17
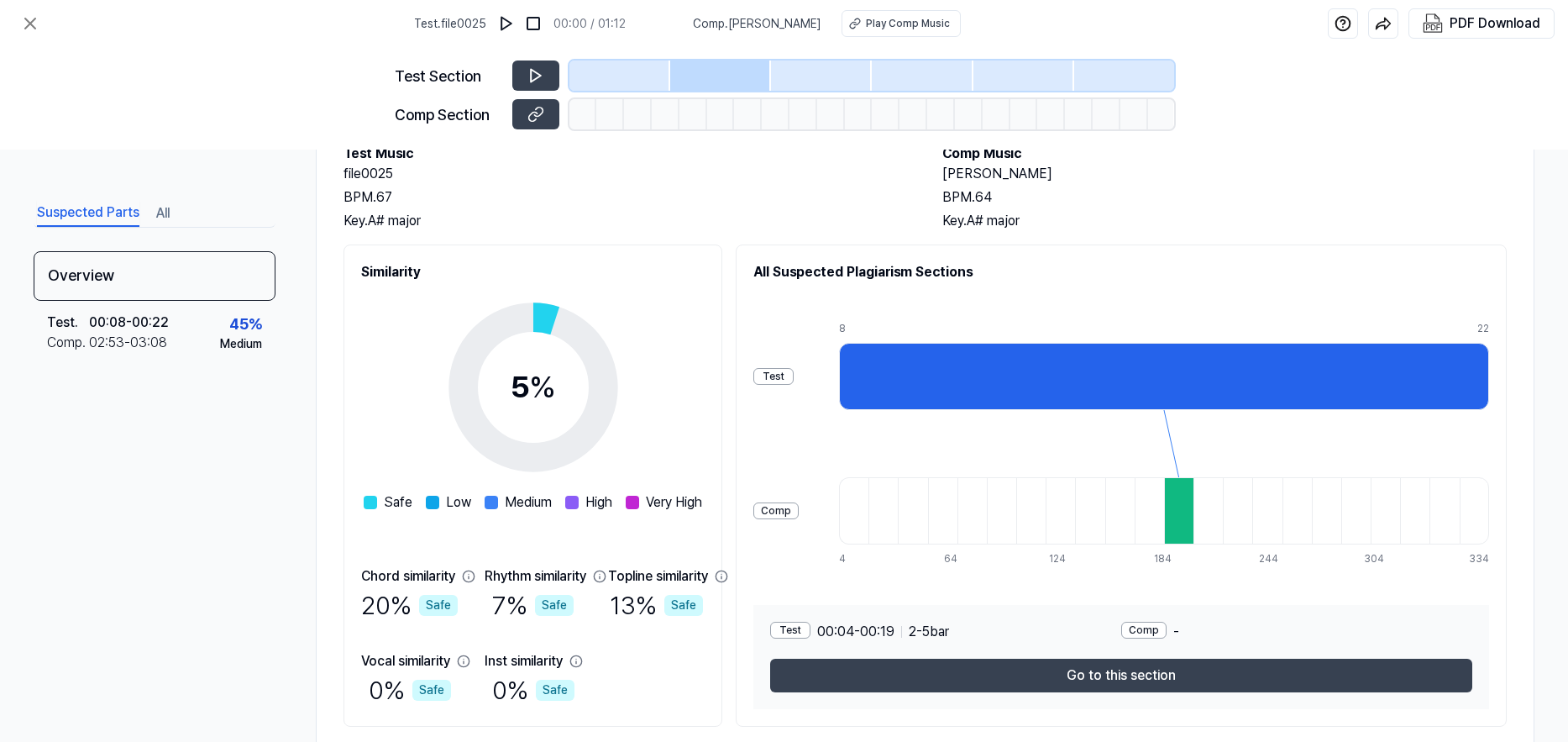
scroll to position [153, 0]
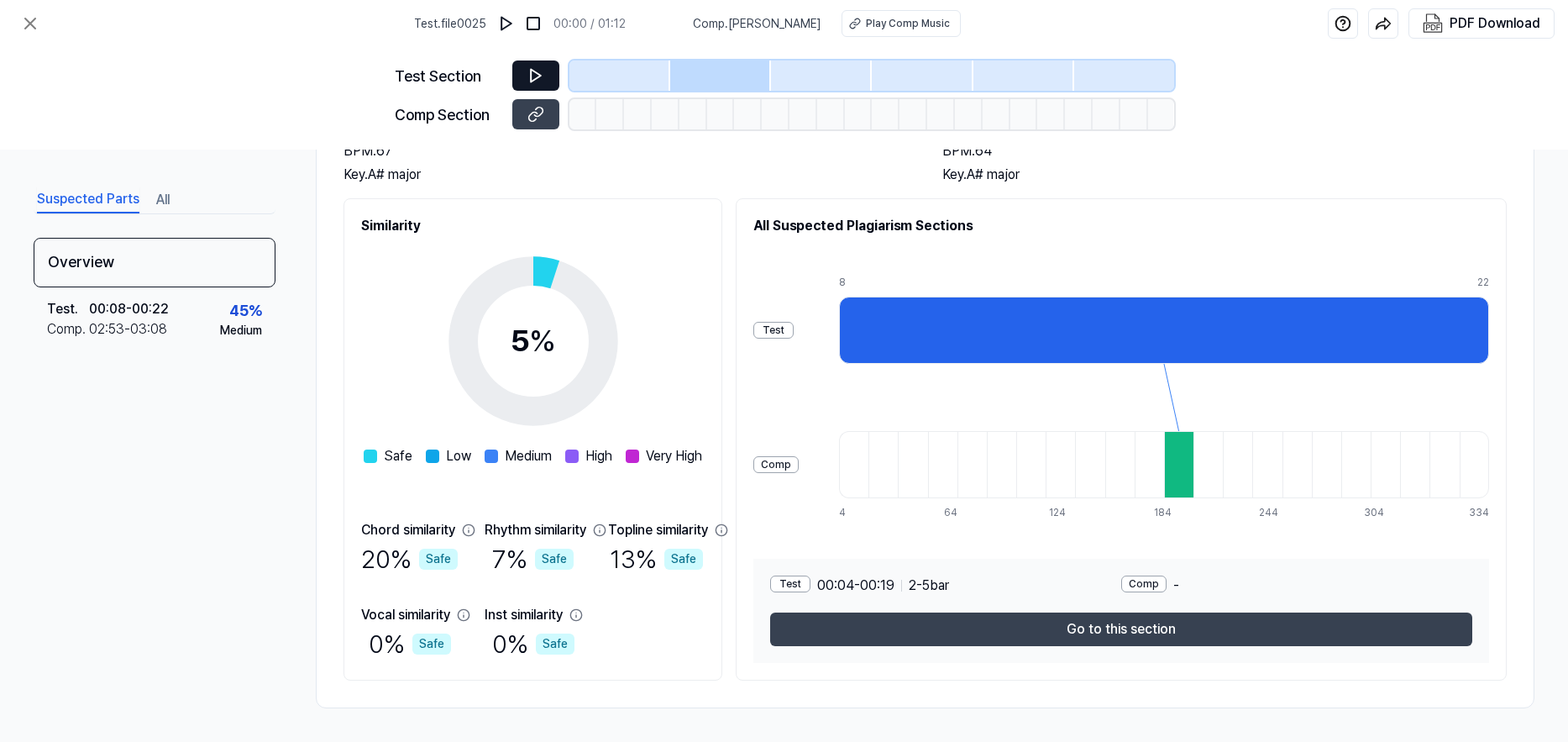
click at [527, 76] on icon at bounding box center [536, 75] width 17 height 17
click at [536, 74] on icon at bounding box center [536, 75] width 17 height 17
click at [535, 68] on icon at bounding box center [536, 75] width 17 height 17
click at [525, 111] on button at bounding box center [536, 114] width 47 height 30
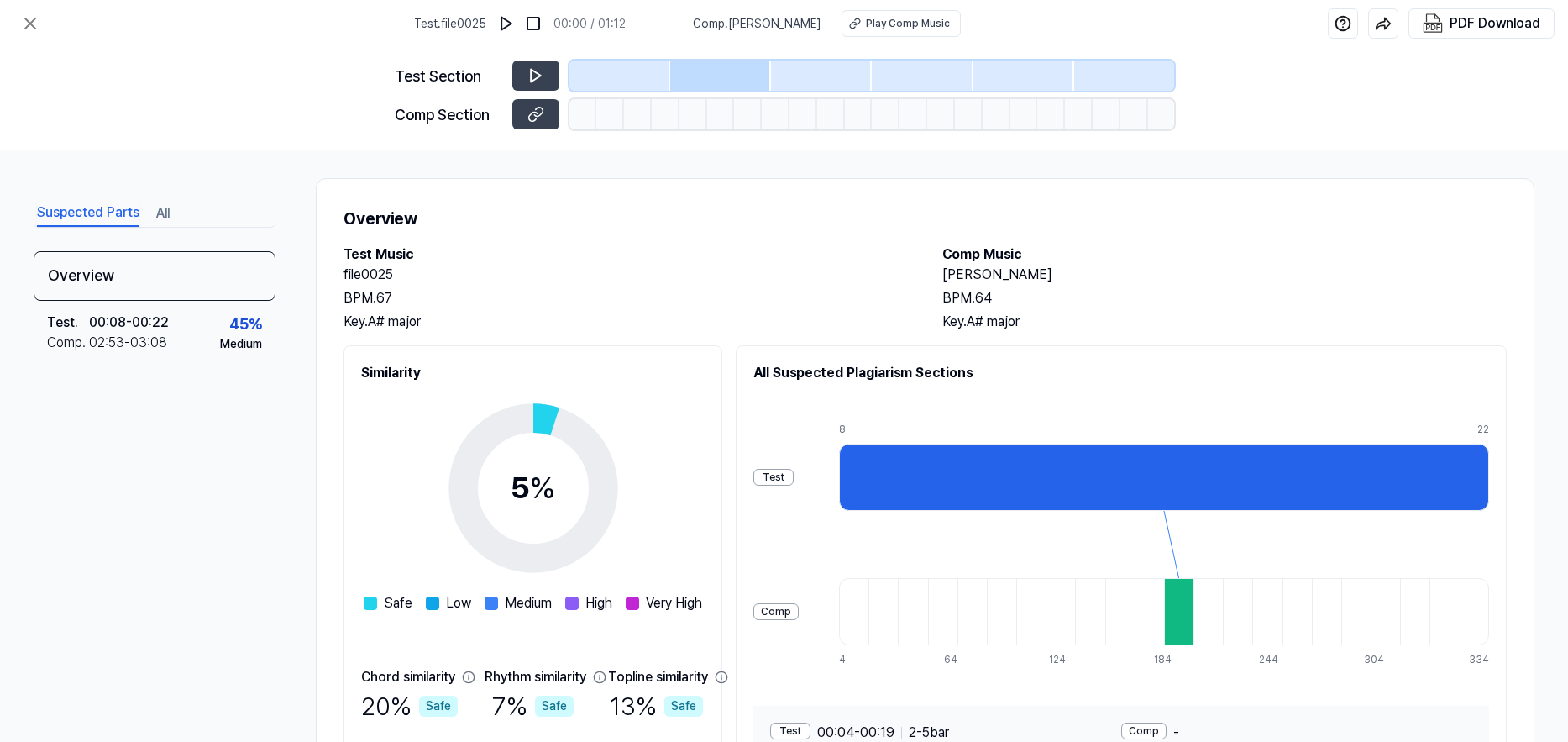
scroll to position [0, 0]
